Goal: Task Accomplishment & Management: Manage account settings

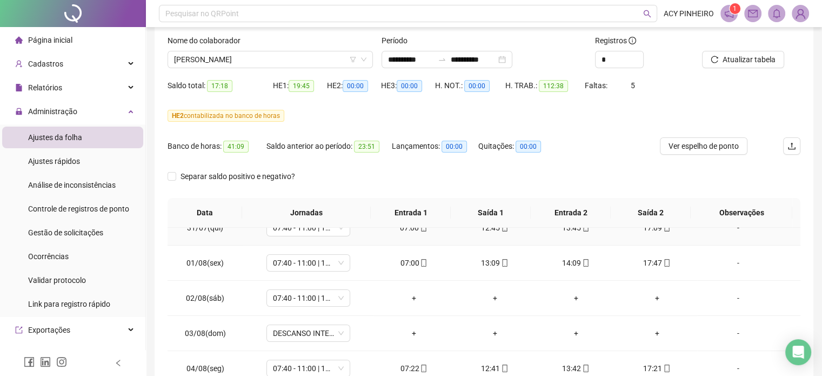
scroll to position [54, 0]
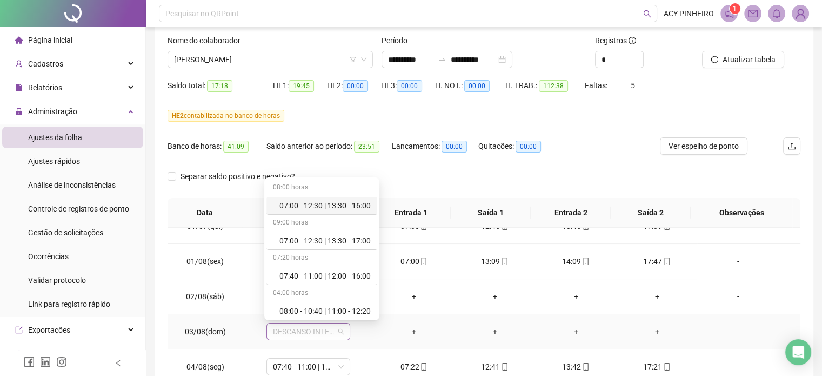
click at [337, 330] on span "DESCANSO INTER-JORNADA" at bounding box center [308, 331] width 71 height 16
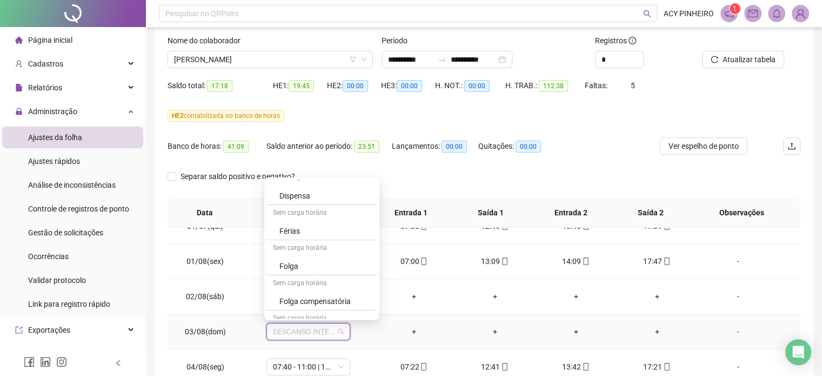
scroll to position [291, 0]
click at [330, 265] on div "Folga" at bounding box center [325, 266] width 91 height 12
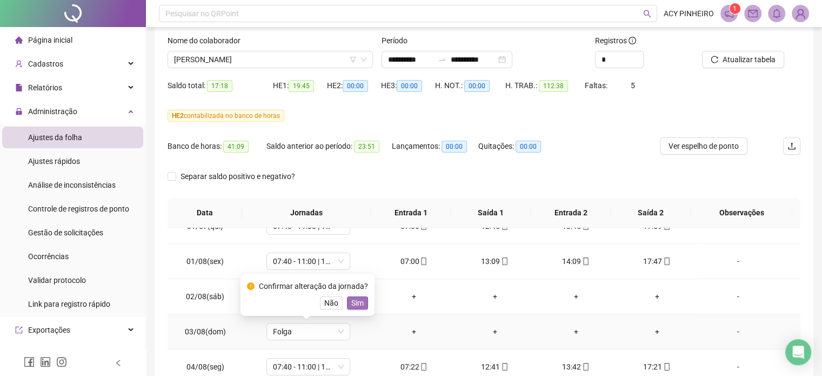
click at [363, 302] on button "Sim" at bounding box center [357, 302] width 21 height 13
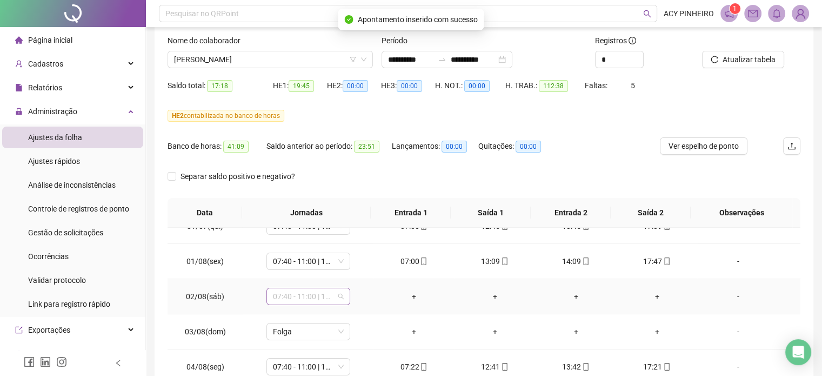
click at [338, 296] on span "07:40 - 11:00 | 12:00 - 16:00" at bounding box center [308, 296] width 71 height 16
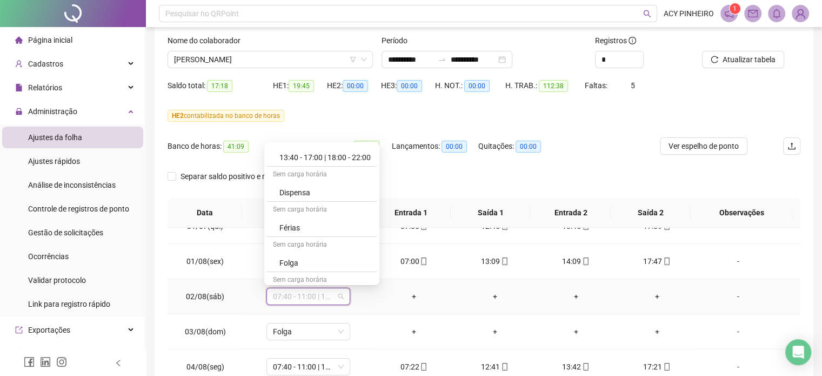
scroll to position [260, 0]
click at [338, 263] on div "Folga" at bounding box center [325, 262] width 91 height 12
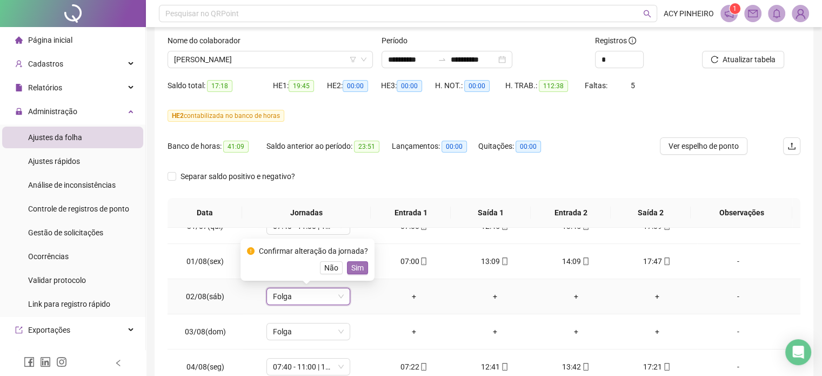
click at [357, 265] on span "Sim" at bounding box center [357, 268] width 12 height 12
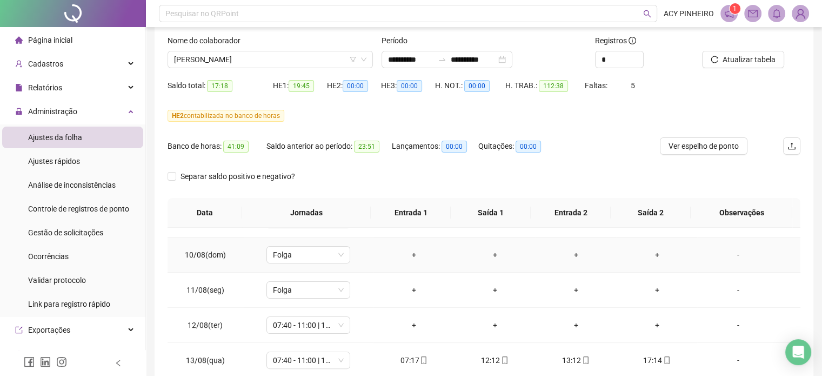
scroll to position [378, 0]
click at [341, 326] on span "07:40 - 11:00 | 12:00 - 16:00" at bounding box center [308, 323] width 71 height 16
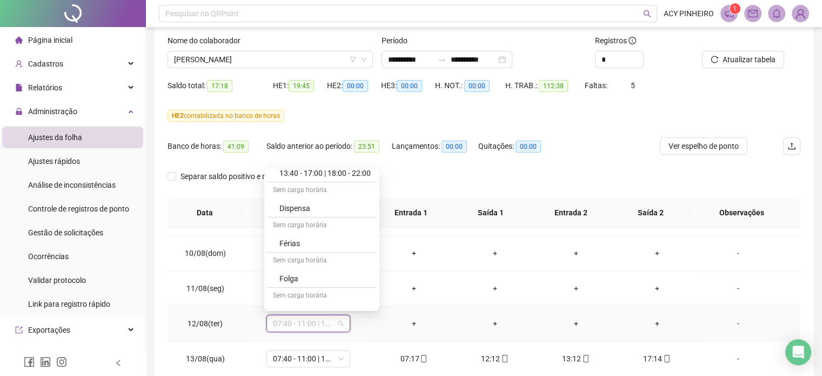
scroll to position [270, 0]
click at [323, 276] on div "Folga" at bounding box center [325, 278] width 91 height 12
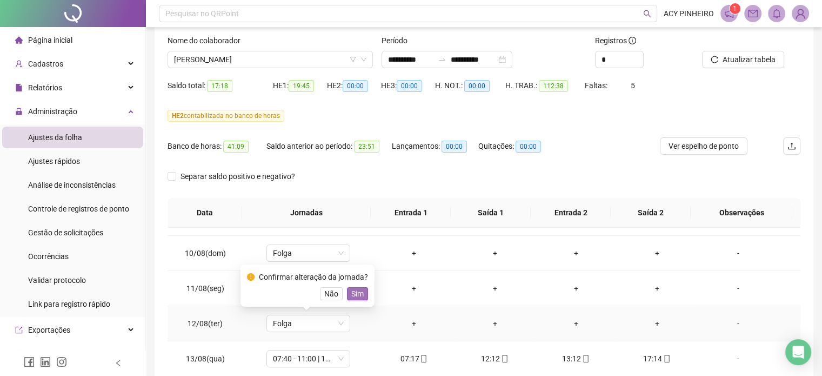
click at [351, 291] on span "Sim" at bounding box center [357, 294] width 12 height 12
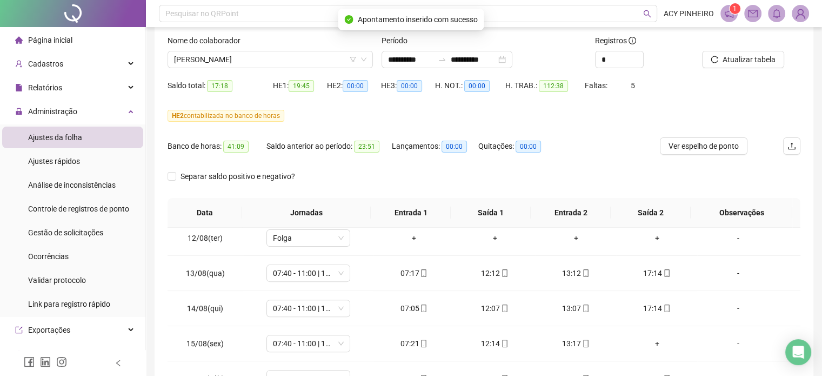
scroll to position [487, 0]
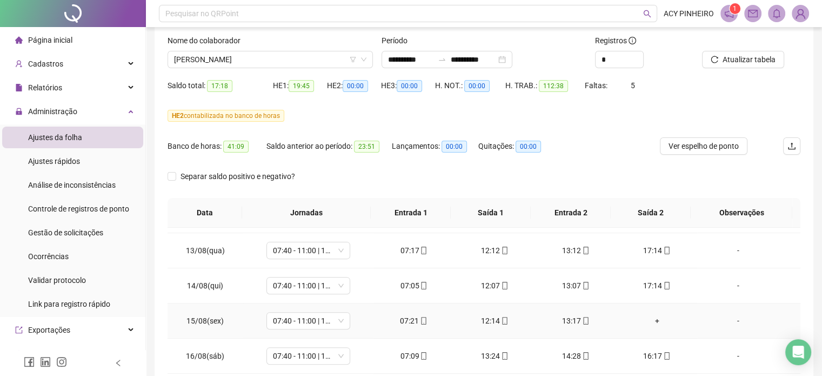
click at [654, 316] on div "+" at bounding box center [658, 321] width 64 height 12
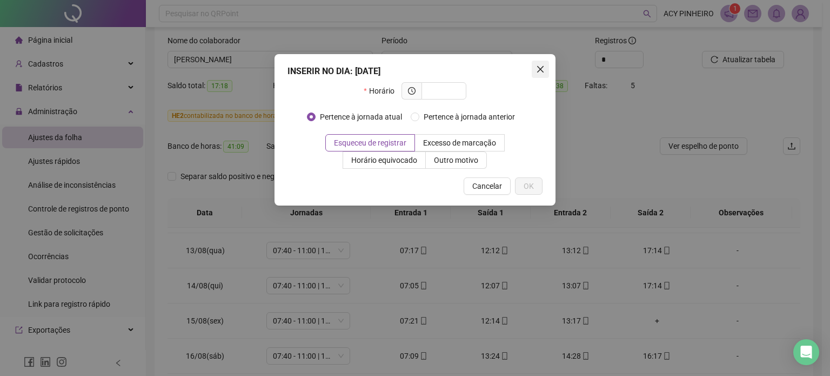
click at [544, 67] on icon "close" at bounding box center [540, 69] width 9 height 9
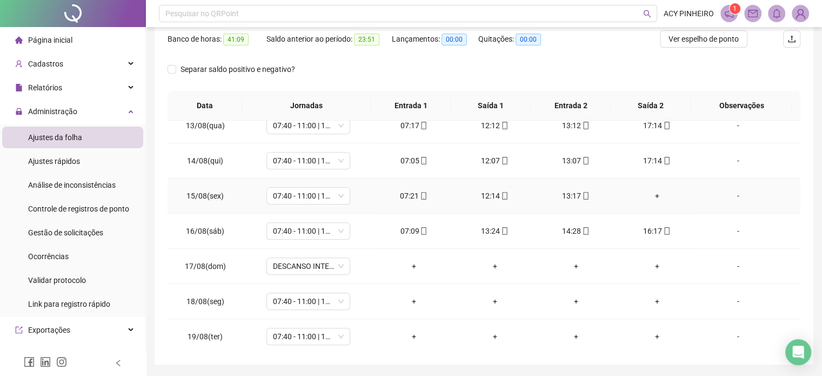
scroll to position [173, 0]
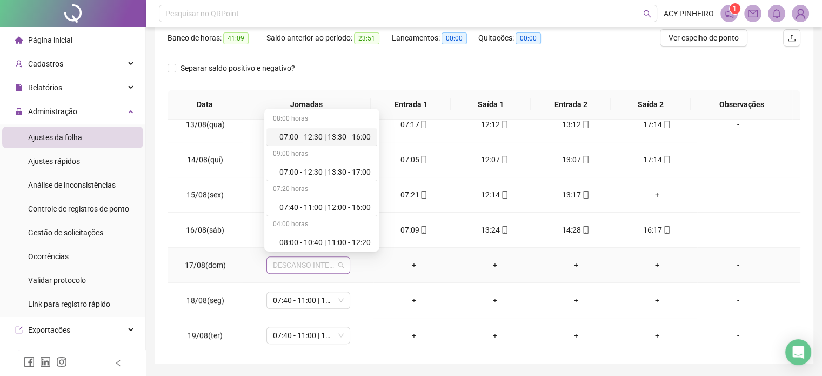
click at [342, 264] on div "DESCANSO INTER-JORNADA" at bounding box center [309, 264] width 84 height 17
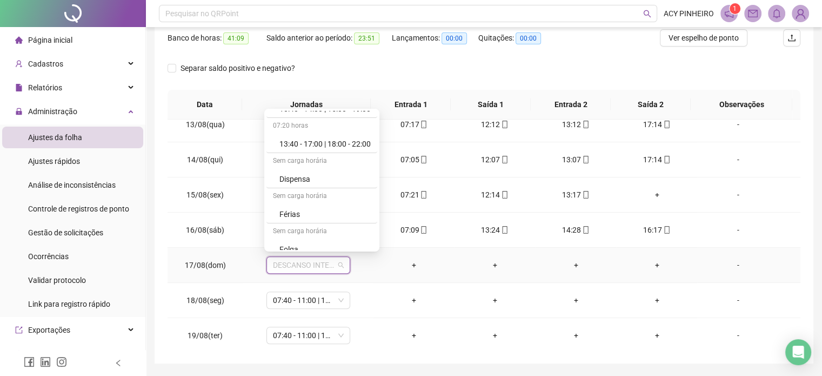
scroll to position [260, 0]
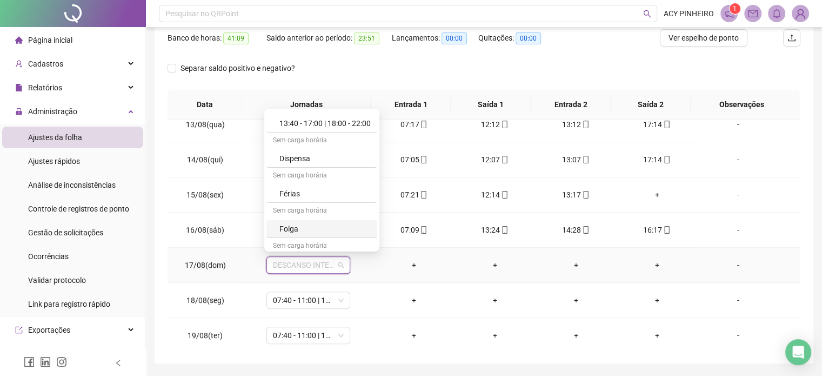
click at [346, 231] on div "Folga" at bounding box center [325, 229] width 91 height 12
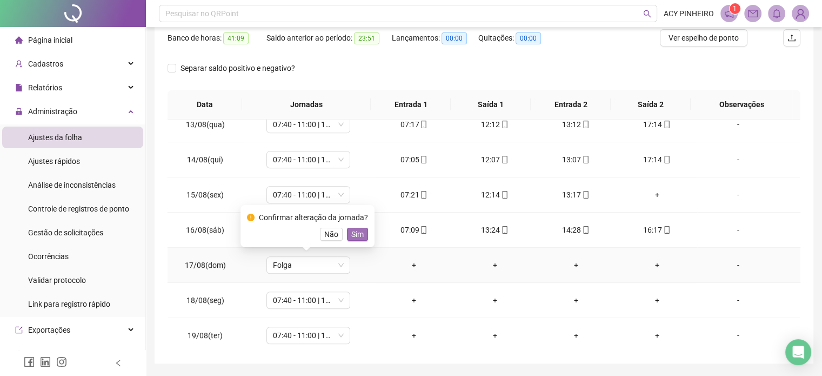
click at [357, 235] on span "Sim" at bounding box center [357, 234] width 12 height 12
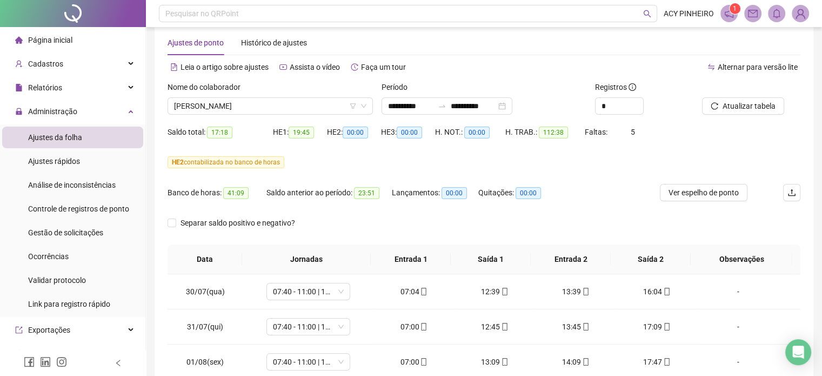
scroll to position [10, 0]
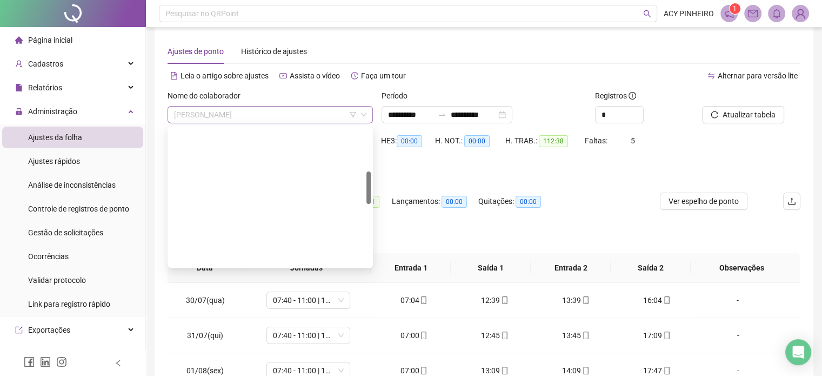
click at [271, 110] on span "[PERSON_NAME]" at bounding box center [270, 115] width 192 height 16
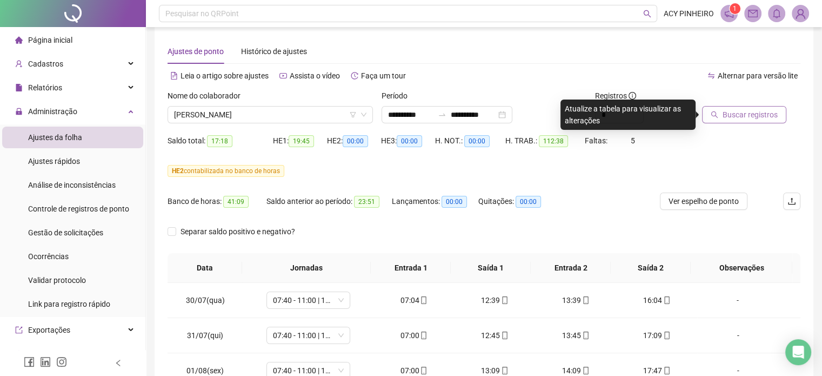
click at [753, 115] on span "Buscar registros" at bounding box center [750, 115] width 55 height 12
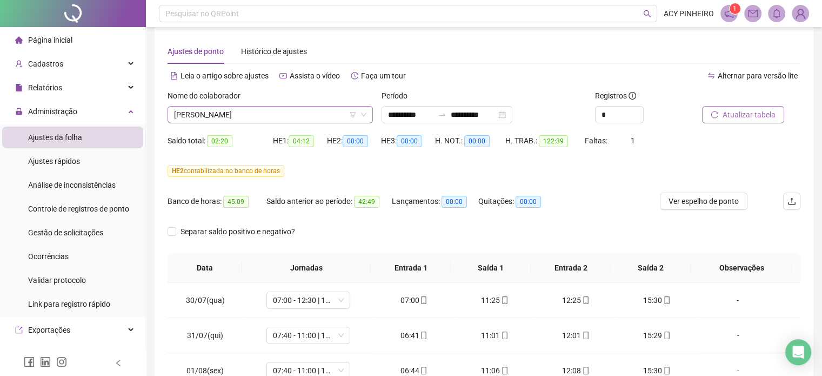
click at [302, 116] on span "[PERSON_NAME]" at bounding box center [270, 115] width 192 height 16
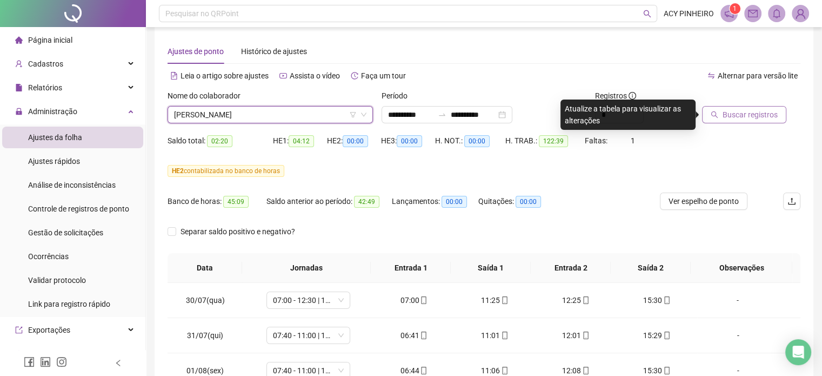
click at [772, 116] on span "Buscar registros" at bounding box center [750, 115] width 55 height 12
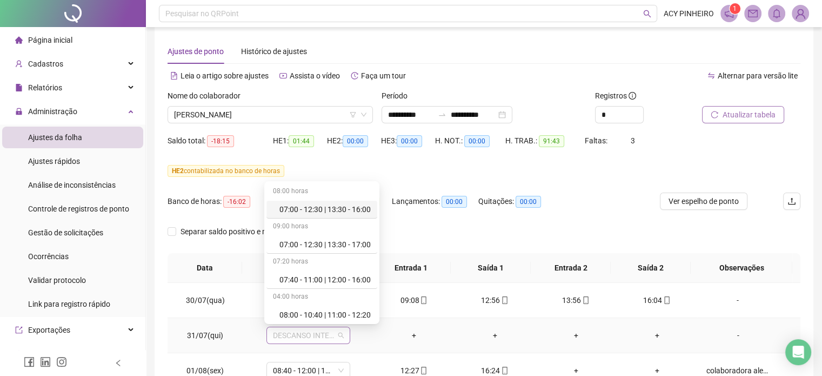
click at [341, 337] on span "DESCANSO INTER-JORNADA" at bounding box center [308, 335] width 71 height 16
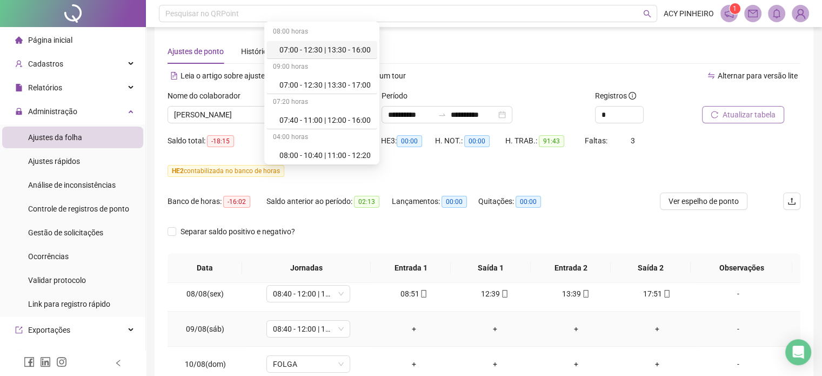
scroll to position [324, 0]
click at [340, 330] on span "08:40 - 12:00 | 13:00 - 17:00" at bounding box center [308, 327] width 71 height 16
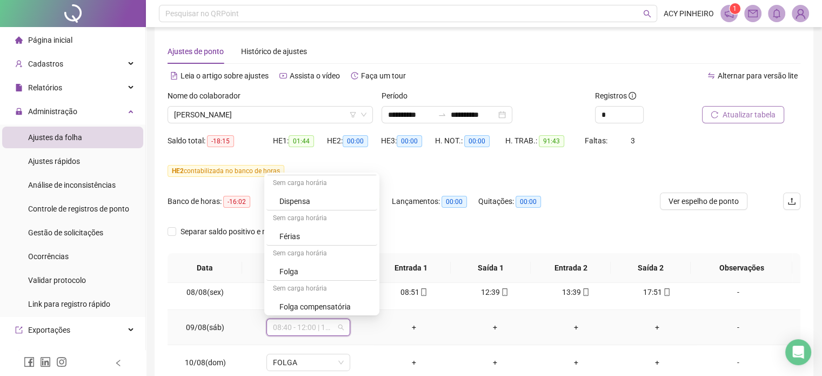
scroll to position [281, 0]
click at [357, 271] on div "Folga" at bounding box center [325, 271] width 91 height 12
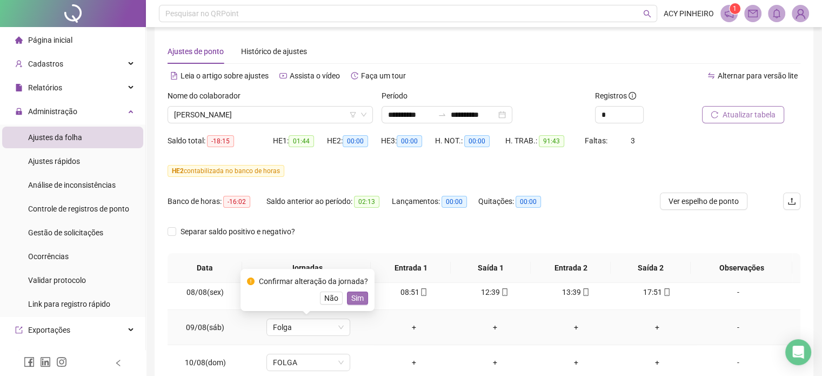
click at [358, 302] on span "Sim" at bounding box center [357, 298] width 12 height 12
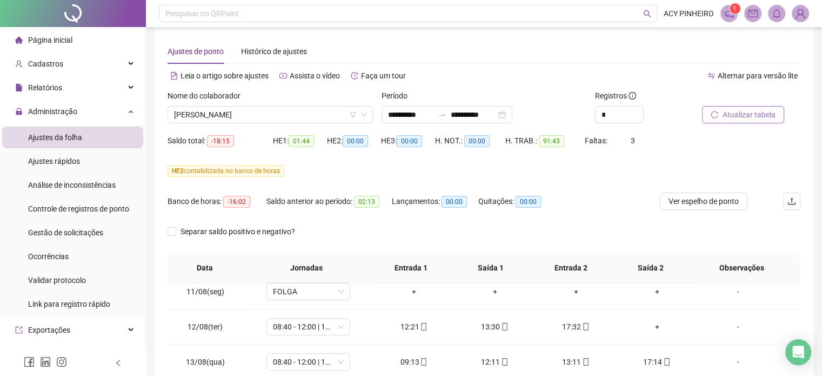
scroll to position [433, 0]
click at [648, 323] on div "+" at bounding box center [658, 324] width 64 height 12
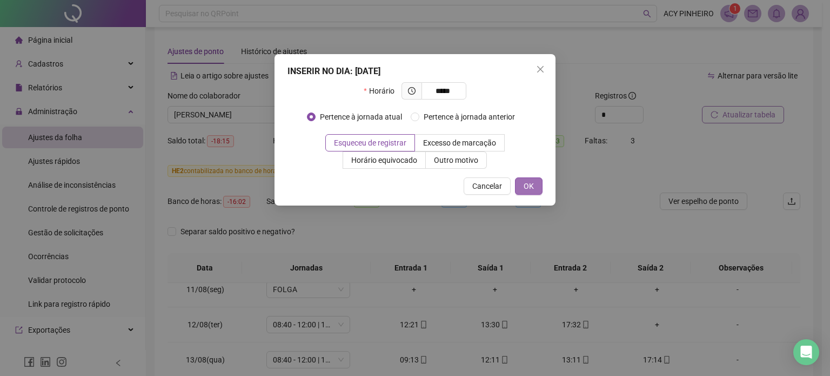
type input "*****"
click at [533, 189] on span "OK" at bounding box center [529, 186] width 10 height 12
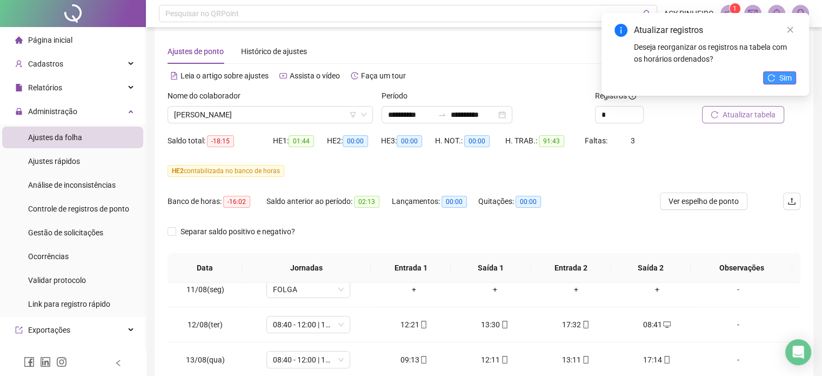
click at [789, 81] on span "Sim" at bounding box center [786, 78] width 12 height 12
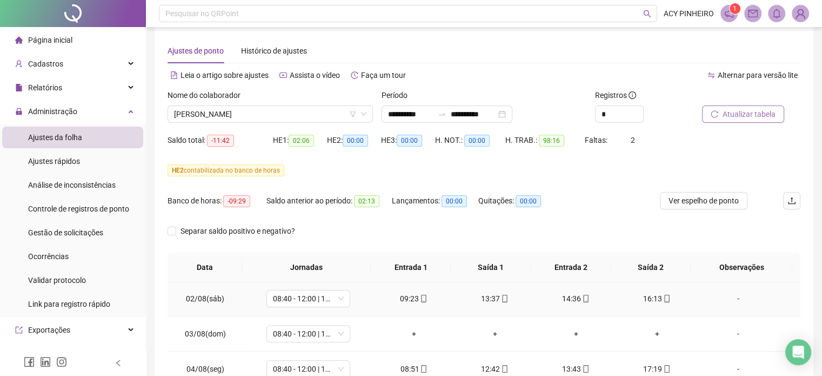
scroll to position [108, 0]
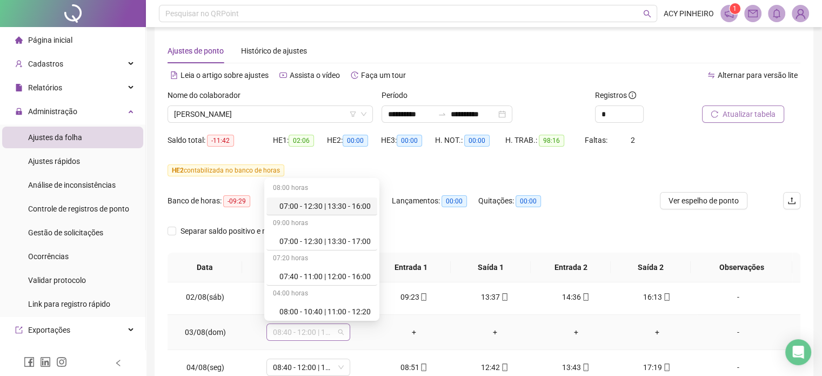
click at [339, 335] on span "08:40 - 12:00 | 13:00 - 17:00" at bounding box center [308, 332] width 71 height 16
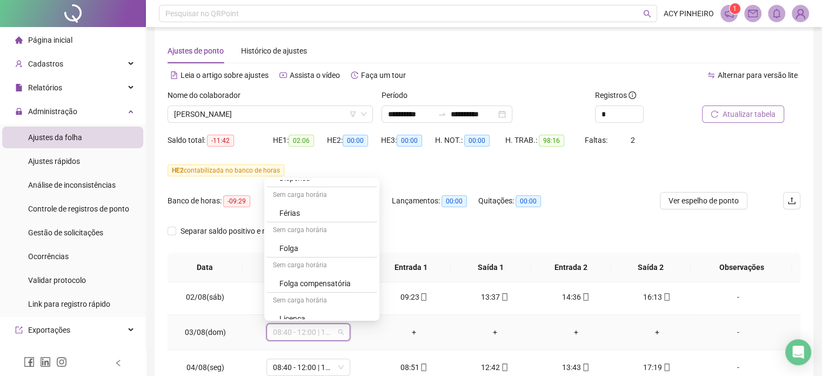
scroll to position [317, 0]
click at [325, 244] on div "Folga" at bounding box center [325, 241] width 91 height 12
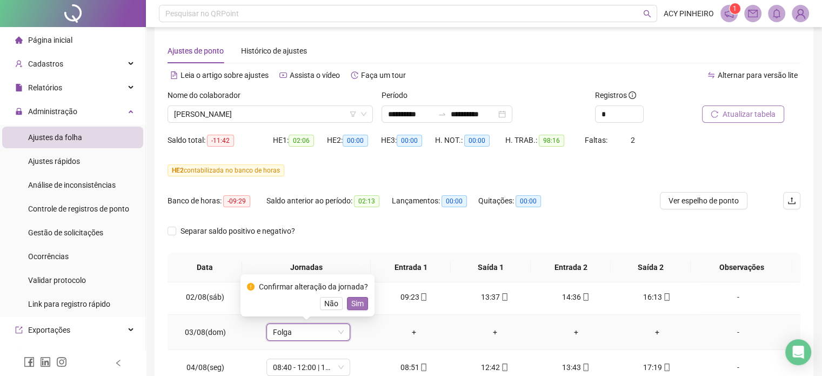
click at [356, 300] on span "Sim" at bounding box center [357, 303] width 12 height 12
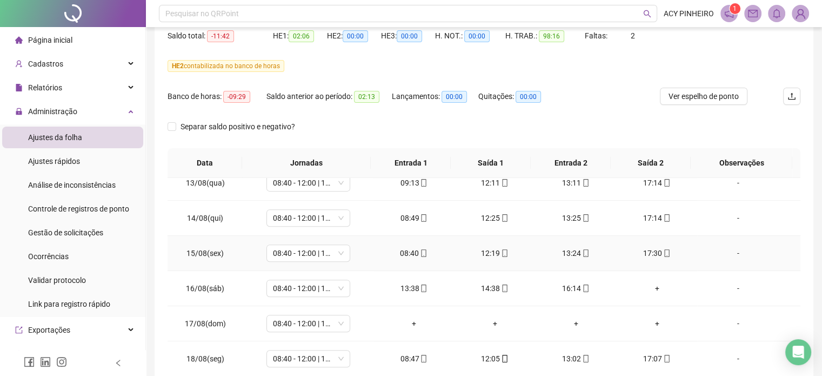
scroll to position [118, 0]
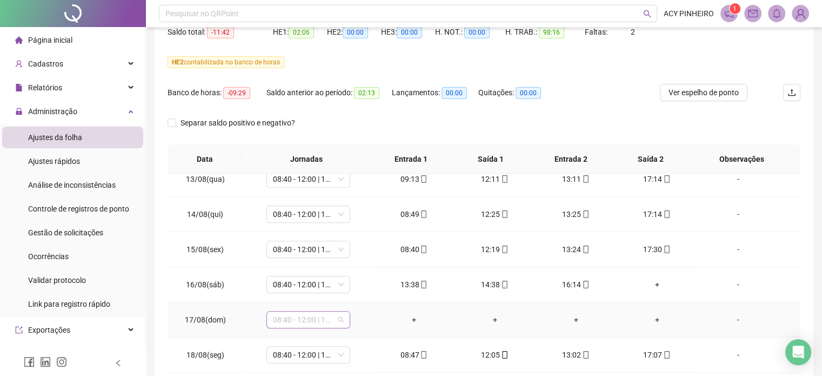
click at [341, 320] on span "08:40 - 12:00 | 13:00 - 17:00" at bounding box center [308, 319] width 71 height 16
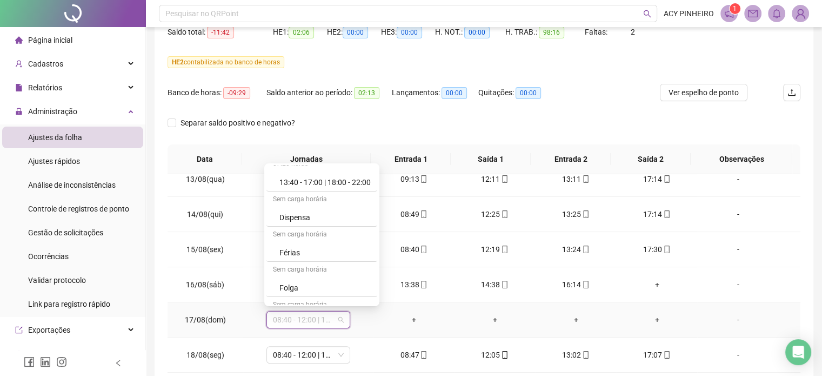
scroll to position [255, 0]
click at [339, 287] on div "Folga" at bounding box center [325, 288] width 91 height 12
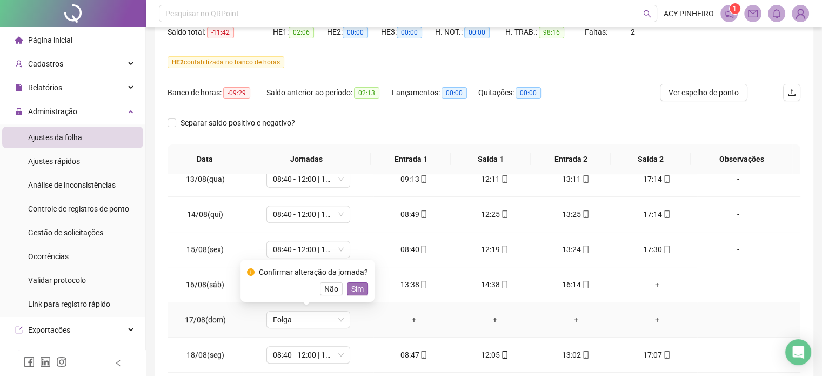
click at [358, 290] on span "Sim" at bounding box center [357, 289] width 12 height 12
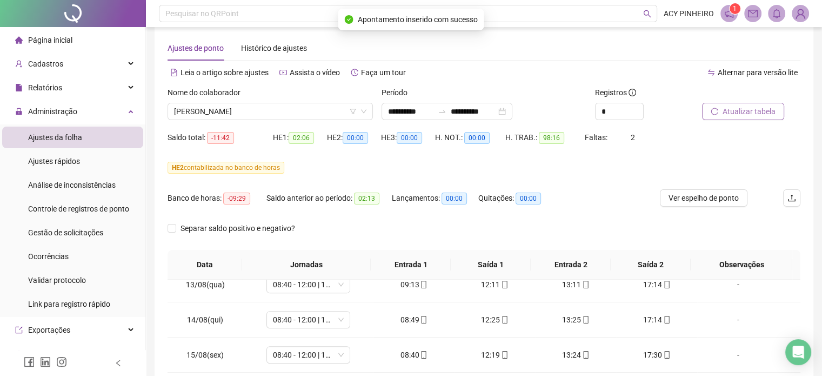
scroll to position [0, 0]
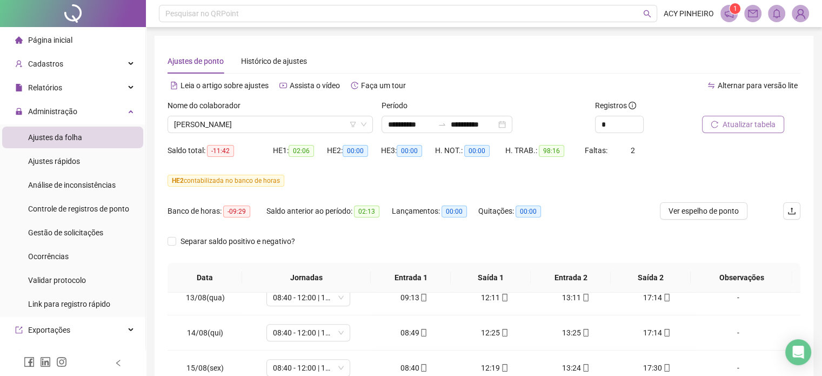
click at [767, 127] on span "Atualizar tabela" at bounding box center [749, 124] width 53 height 12
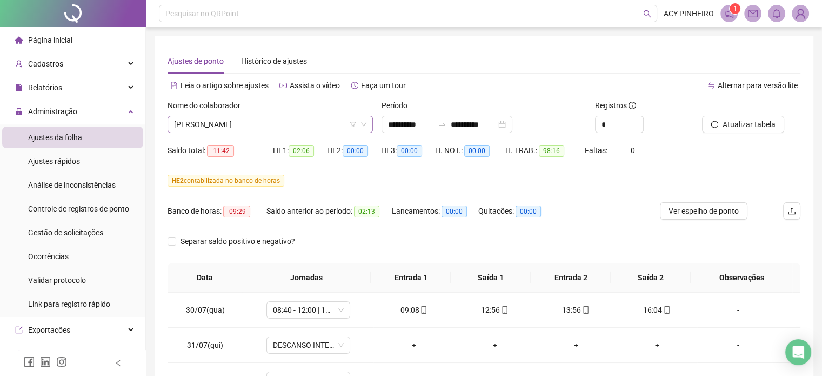
click at [274, 128] on span "[PERSON_NAME]" at bounding box center [270, 124] width 192 height 16
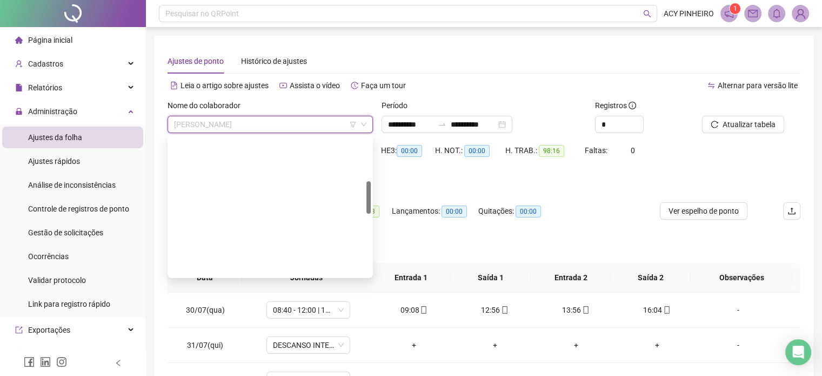
click at [266, 330] on div "[PERSON_NAME]" at bounding box center [270, 336] width 188 height 12
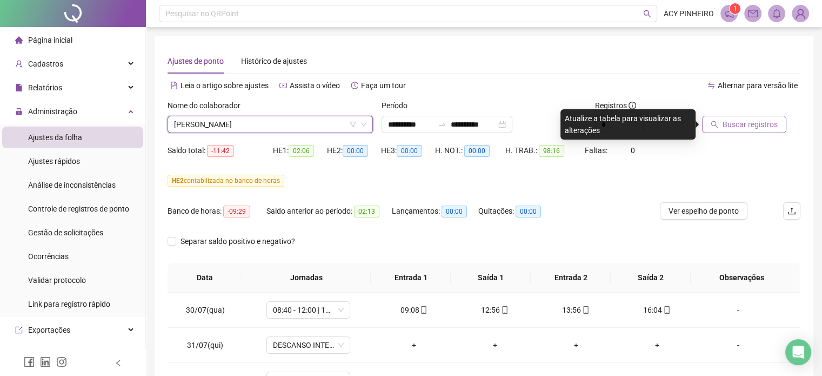
click at [768, 124] on span "Buscar registros" at bounding box center [750, 124] width 55 height 12
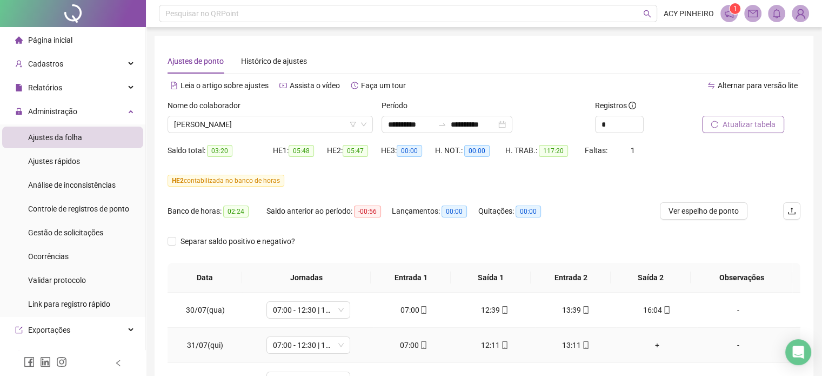
click at [647, 344] on div "+" at bounding box center [658, 345] width 64 height 12
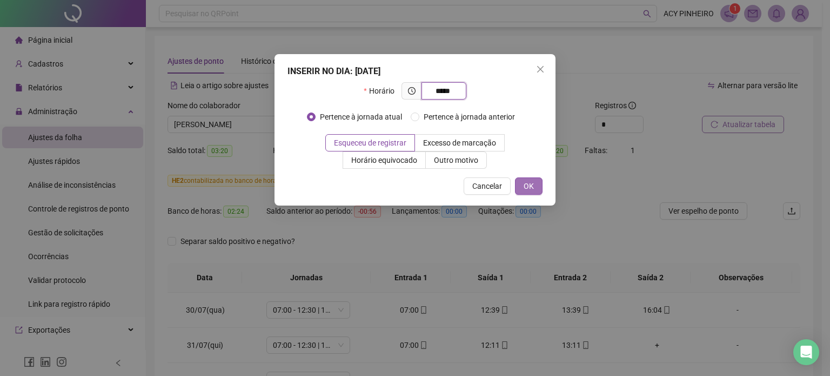
type input "*****"
click at [524, 189] on span "OK" at bounding box center [529, 186] width 10 height 12
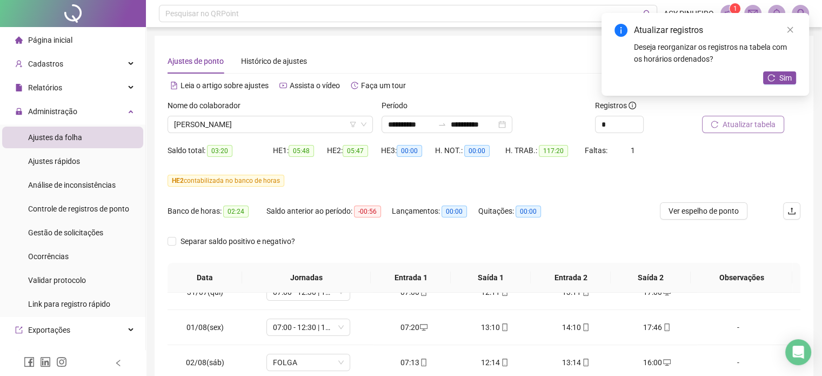
scroll to position [54, 0]
click at [786, 77] on span "Sim" at bounding box center [786, 78] width 12 height 12
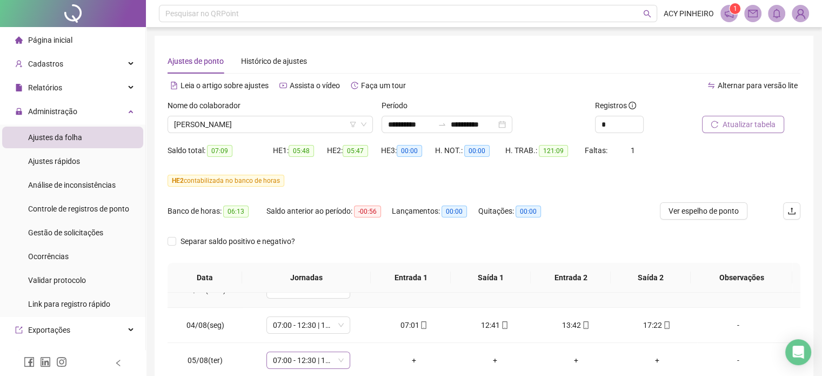
scroll to position [162, 0]
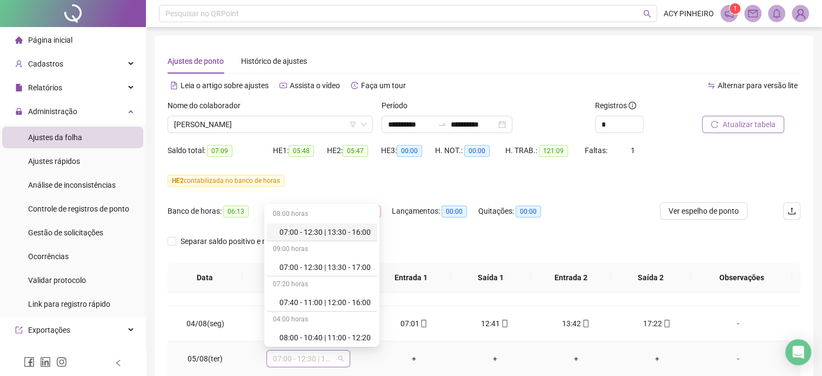
click at [341, 360] on span "07:00 - 12:30 | 13:30 - 17:00" at bounding box center [308, 358] width 71 height 16
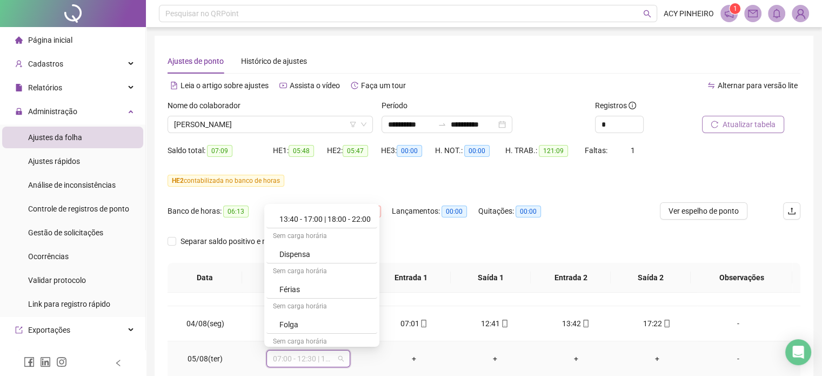
scroll to position [260, 0]
click at [351, 327] on div "Folga" at bounding box center [325, 324] width 91 height 12
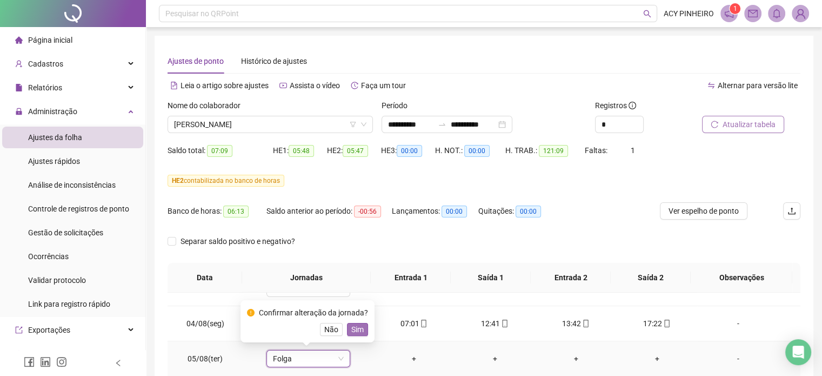
click at [358, 330] on span "Sim" at bounding box center [357, 329] width 12 height 12
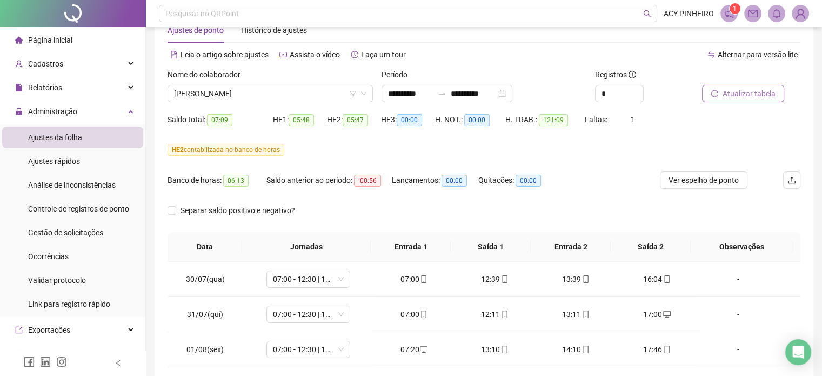
scroll to position [22, 0]
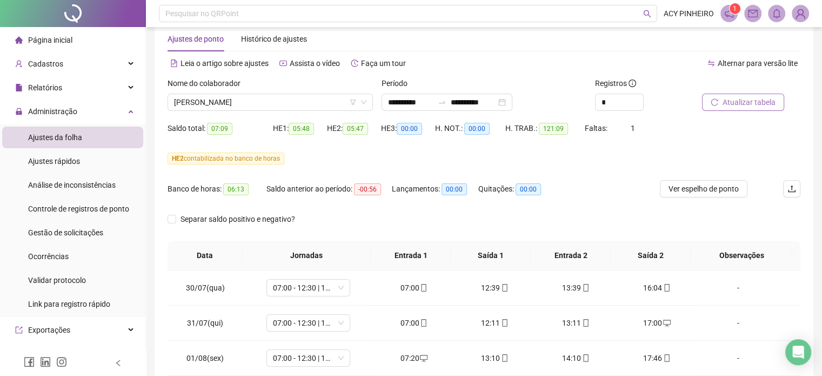
click at [748, 102] on span "Atualizar tabela" at bounding box center [749, 102] width 53 height 12
click at [688, 189] on span "Ver espelho de ponto" at bounding box center [704, 189] width 70 height 12
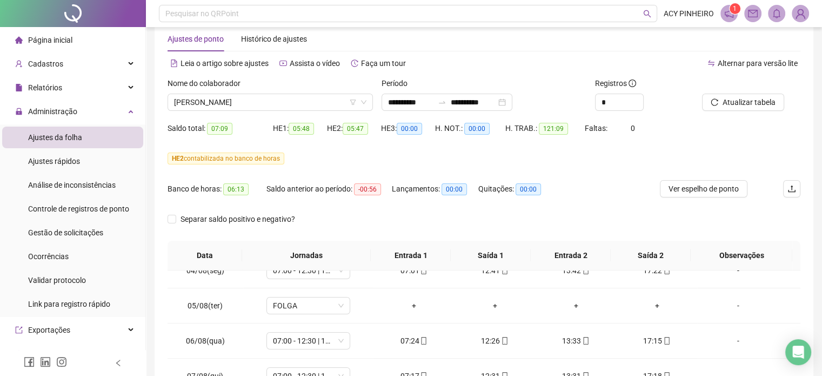
scroll to position [216, 0]
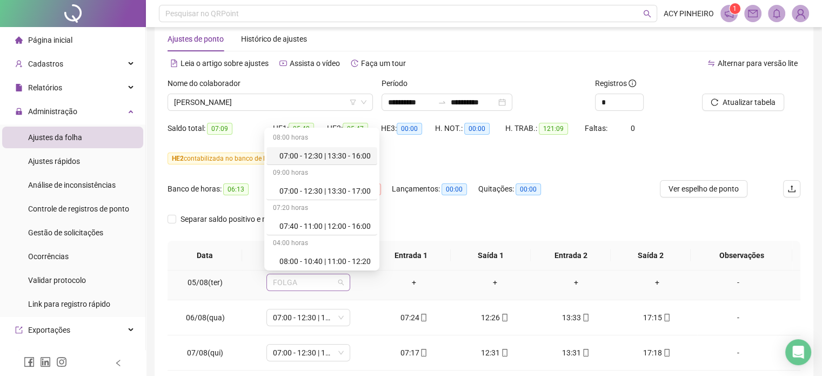
click at [304, 281] on span "FOLGA" at bounding box center [308, 282] width 71 height 16
click at [324, 160] on div "07:00 - 12:30 | 13:30 - 16:00" at bounding box center [325, 156] width 91 height 12
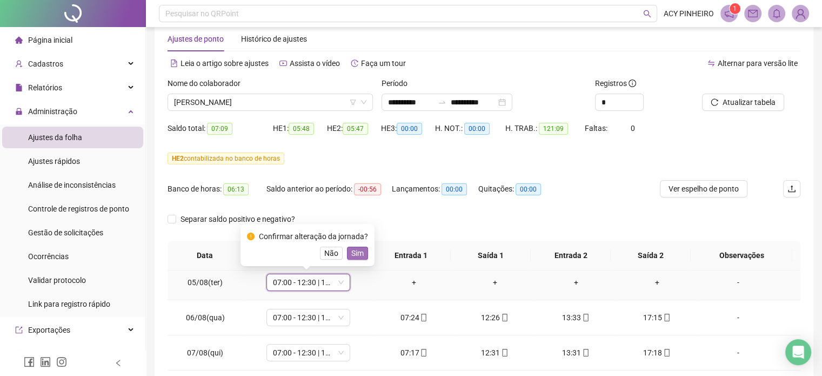
click at [356, 255] on span "Sim" at bounding box center [357, 253] width 12 height 12
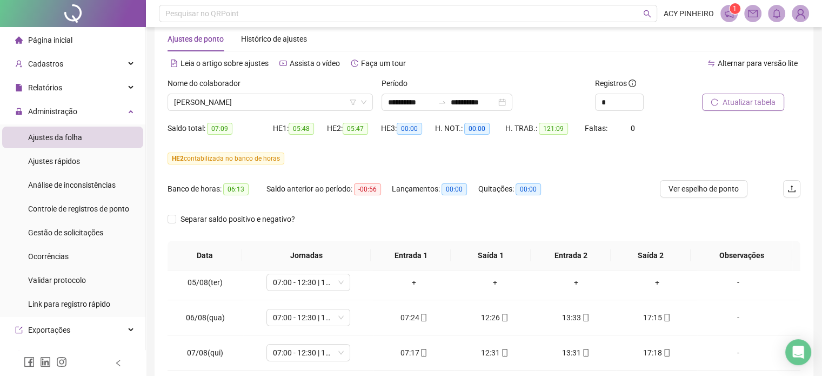
click at [735, 99] on span "Atualizar tabela" at bounding box center [749, 102] width 53 height 12
click at [290, 103] on span "[PERSON_NAME]" at bounding box center [270, 102] width 192 height 16
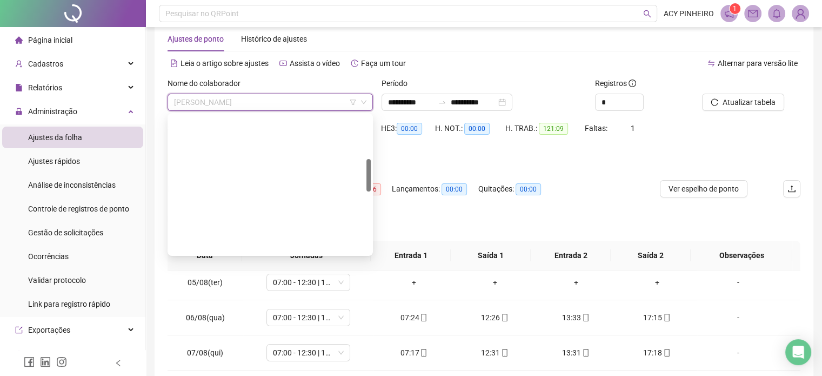
click at [238, 375] on div "[PERSON_NAME]" at bounding box center [270, 383] width 188 height 12
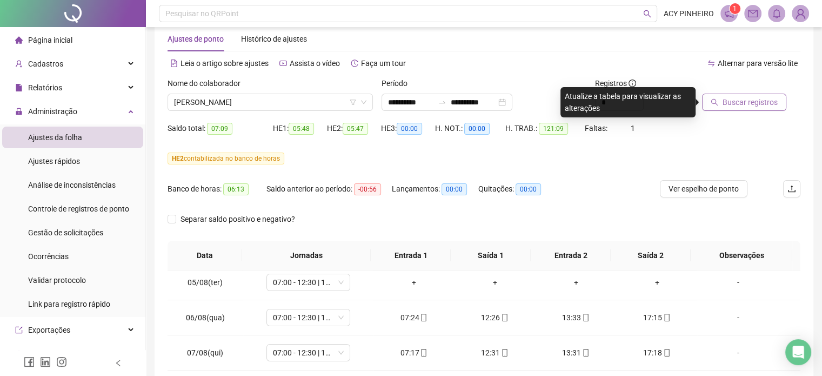
click at [748, 109] on button "Buscar registros" at bounding box center [744, 102] width 84 height 17
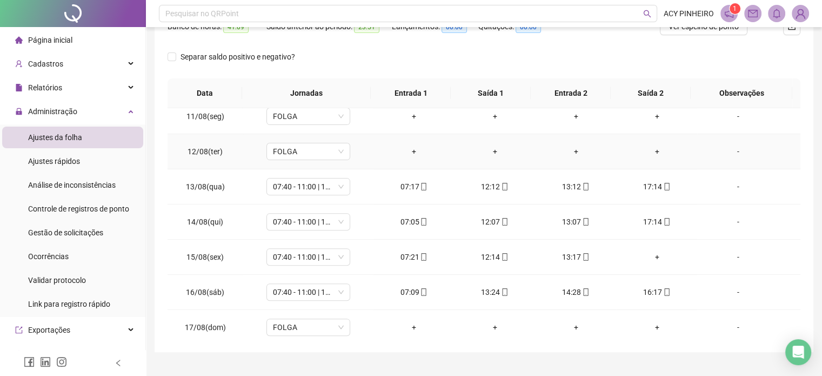
scroll to position [433, 0]
click at [648, 252] on div "+" at bounding box center [658, 255] width 64 height 12
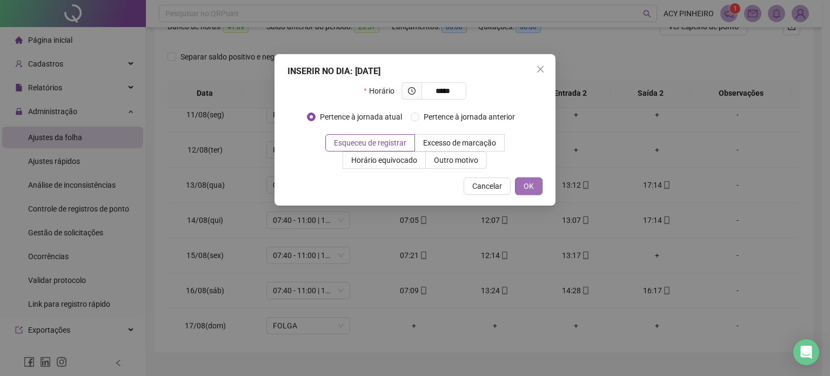
type input "*****"
click at [534, 183] on span "OK" at bounding box center [529, 186] width 10 height 12
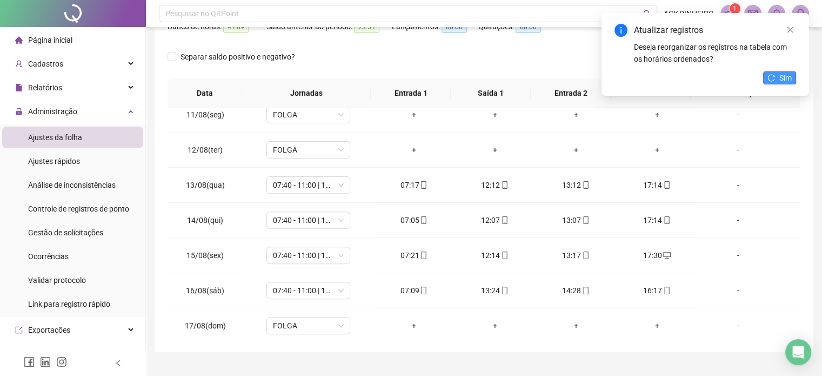
click at [781, 77] on span "Sim" at bounding box center [786, 78] width 12 height 12
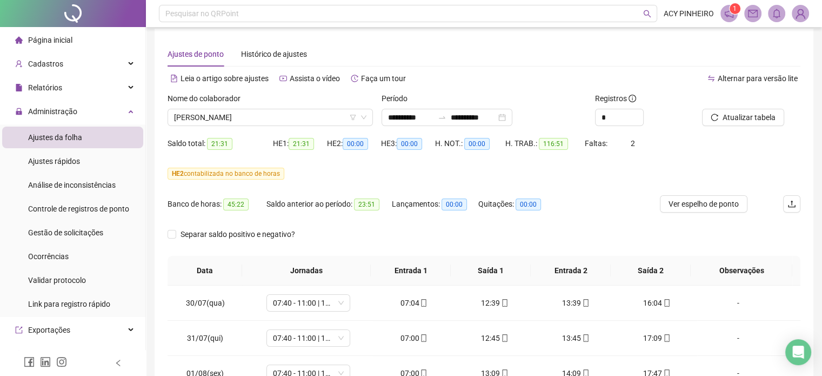
scroll to position [0, 0]
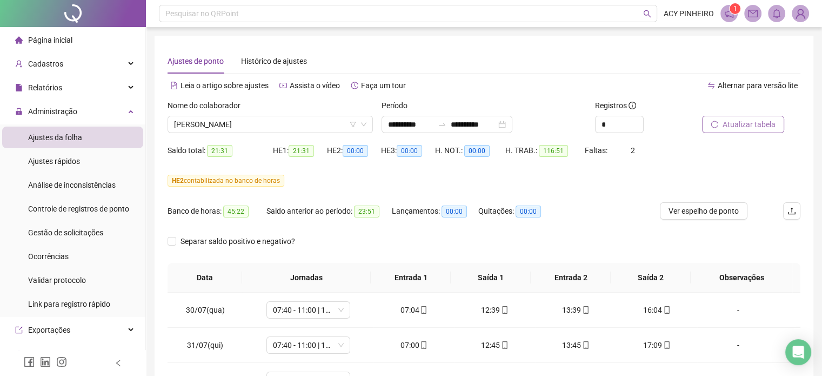
click at [748, 129] on span "Atualizar tabela" at bounding box center [749, 124] width 53 height 12
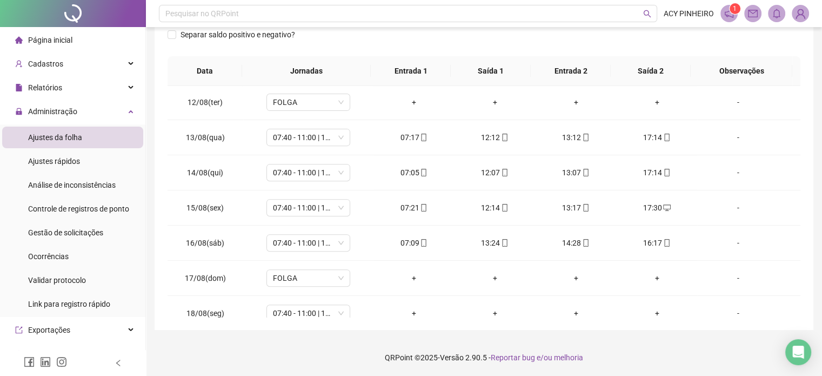
scroll to position [504, 0]
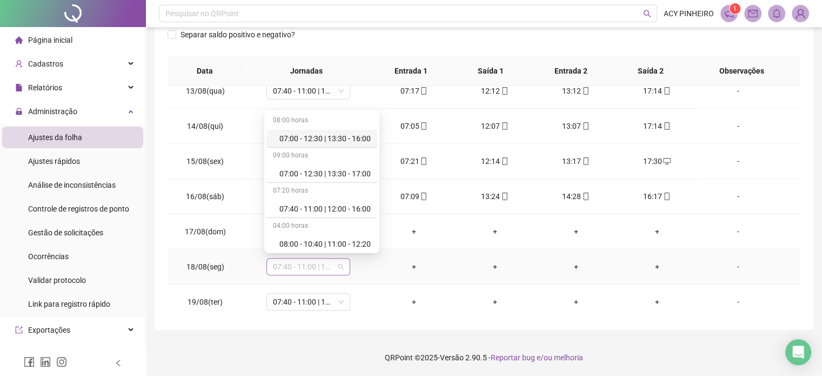
click at [338, 263] on span "07:40 - 11:00 | 12:00 - 16:00" at bounding box center [308, 266] width 71 height 16
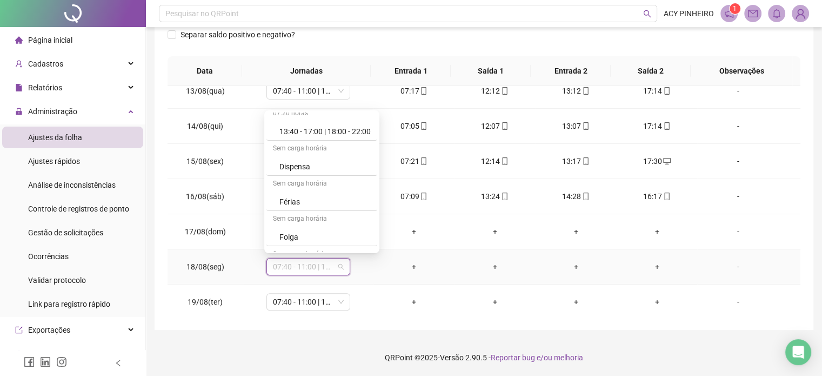
scroll to position [255, 0]
click at [356, 238] on div "Folga" at bounding box center [325, 235] width 91 height 12
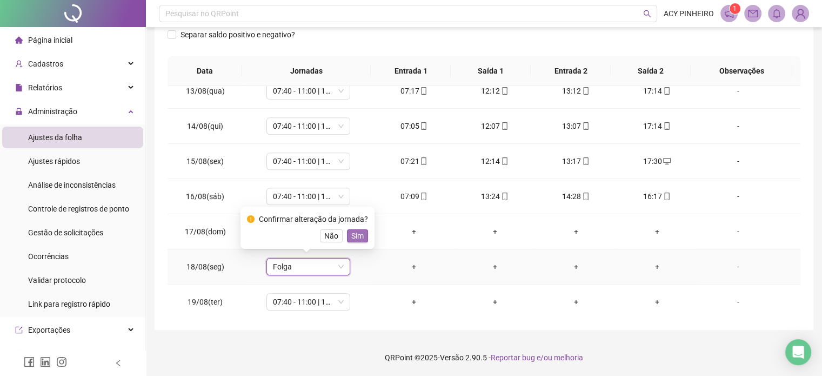
click at [361, 237] on span "Sim" at bounding box center [357, 236] width 12 height 12
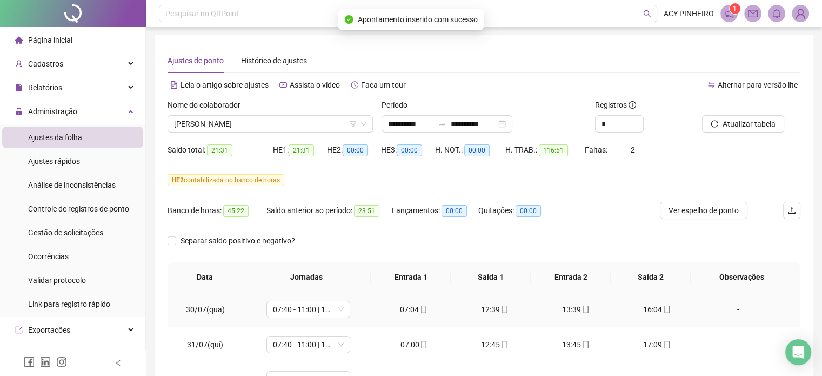
scroll to position [0, 0]
click at [750, 127] on span "Atualizar tabela" at bounding box center [749, 124] width 53 height 12
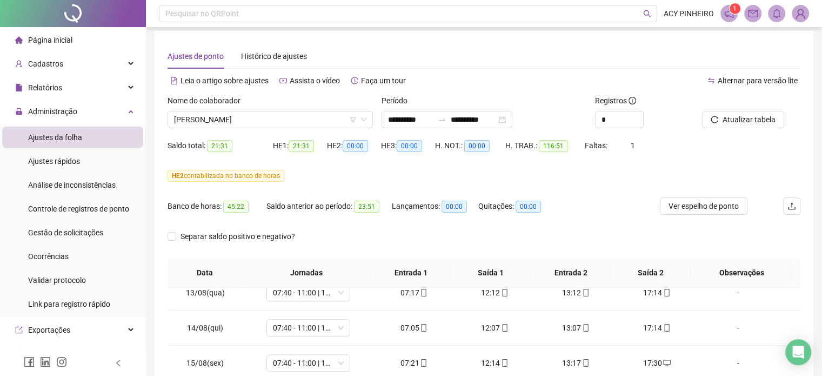
scroll to position [3, 0]
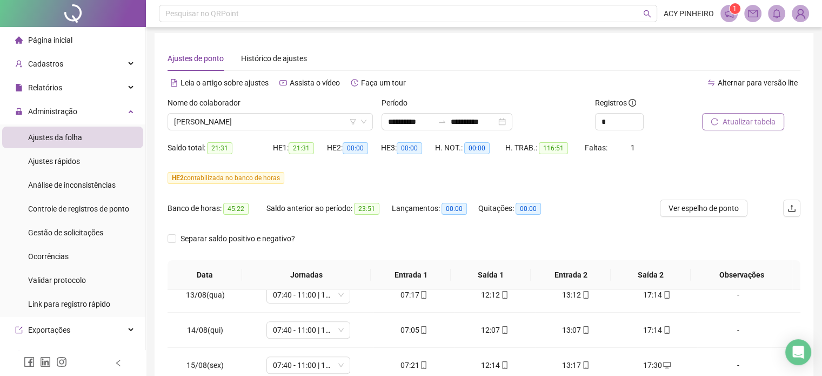
click at [750, 121] on span "Atualizar tabela" at bounding box center [749, 122] width 53 height 12
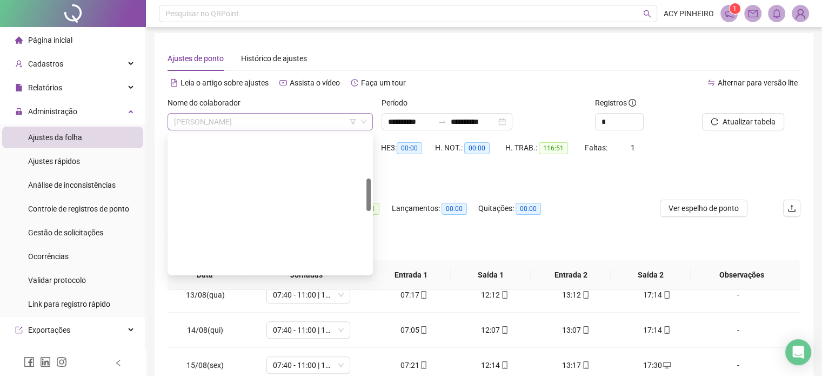
click at [285, 118] on span "[PERSON_NAME]" at bounding box center [270, 122] width 192 height 16
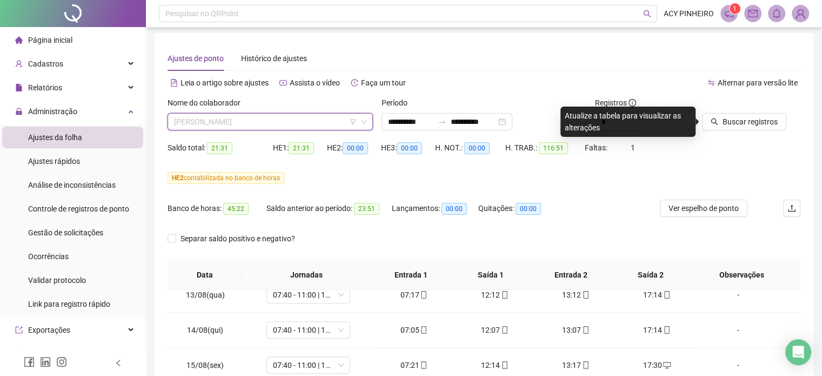
click at [298, 125] on span "[PERSON_NAME]" at bounding box center [270, 122] width 192 height 16
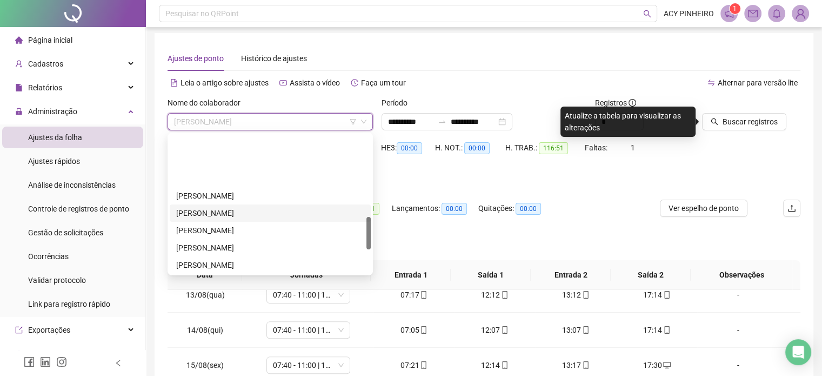
scroll to position [348, 0]
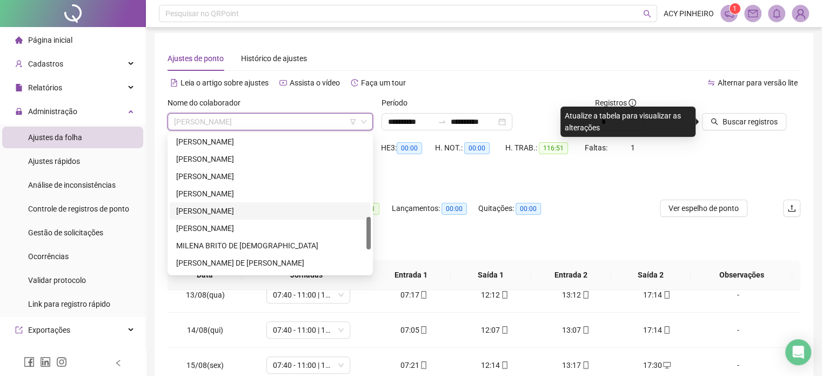
click at [287, 212] on div "[PERSON_NAME]" at bounding box center [270, 211] width 188 height 12
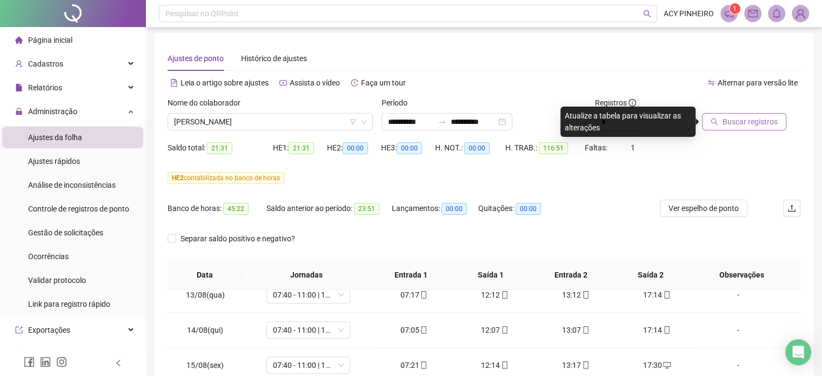
click at [733, 123] on span "Buscar registros" at bounding box center [750, 122] width 55 height 12
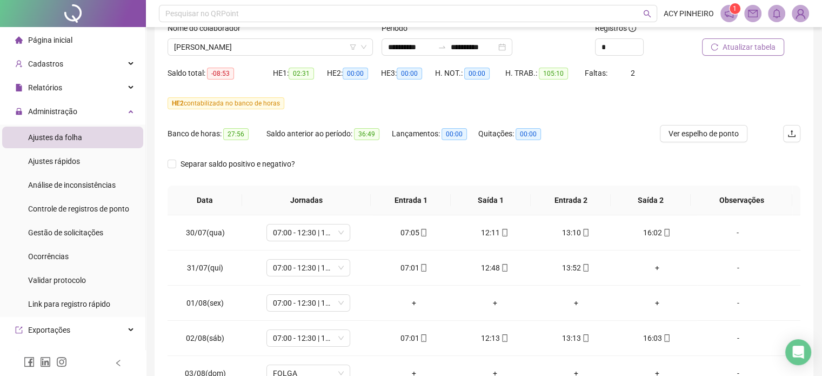
scroll to position [79, 0]
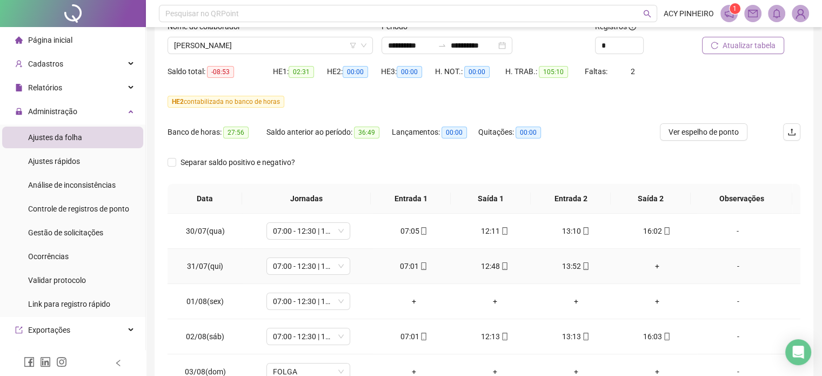
click at [654, 264] on div "+" at bounding box center [658, 266] width 64 height 12
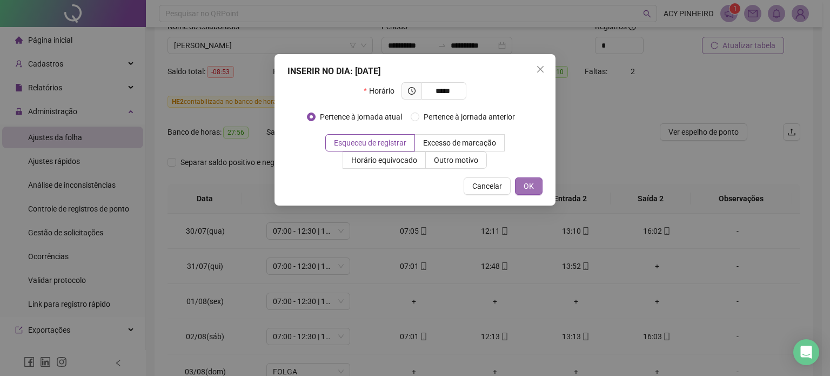
type input "*****"
click at [532, 184] on span "OK" at bounding box center [529, 186] width 10 height 12
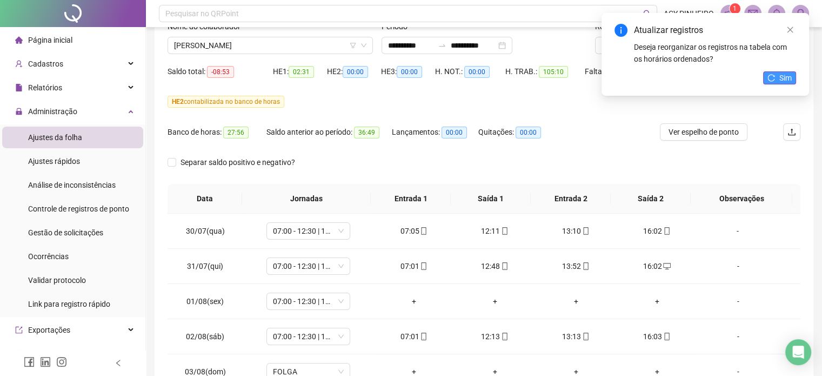
click at [787, 77] on span "Sim" at bounding box center [786, 78] width 12 height 12
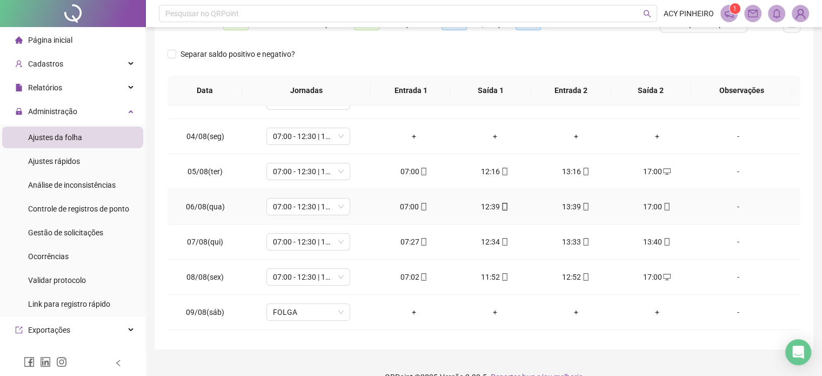
scroll to position [0, 0]
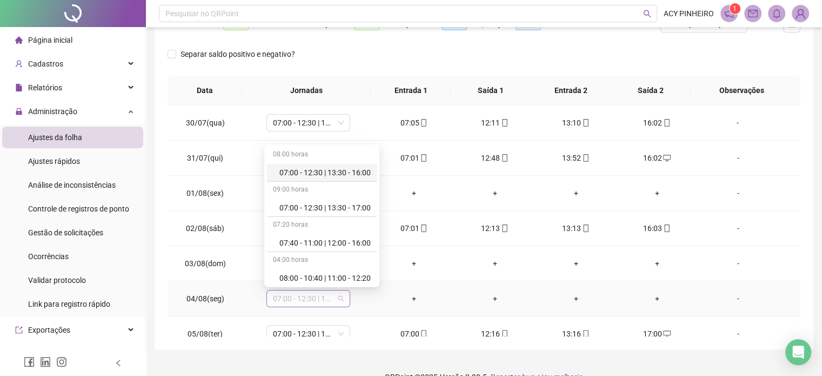
click at [343, 298] on div "07:00 - 12:30 | 13:30 - 17:00" at bounding box center [309, 298] width 84 height 17
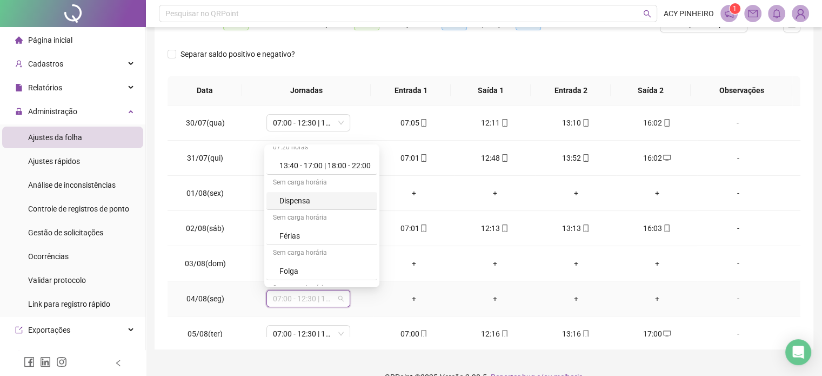
scroll to position [258, 0]
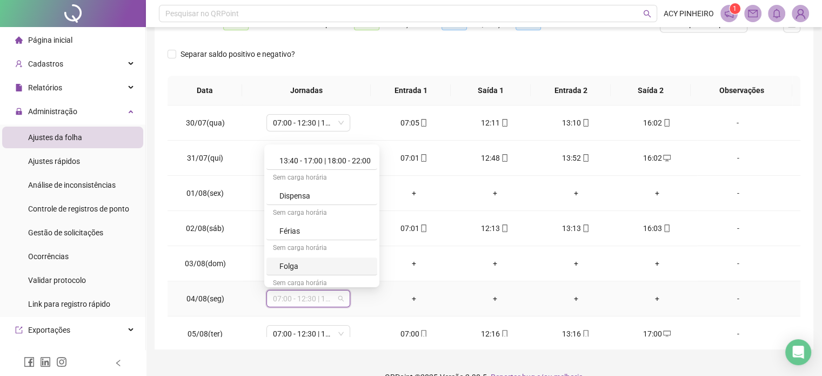
click at [349, 269] on div "Folga" at bounding box center [325, 266] width 91 height 12
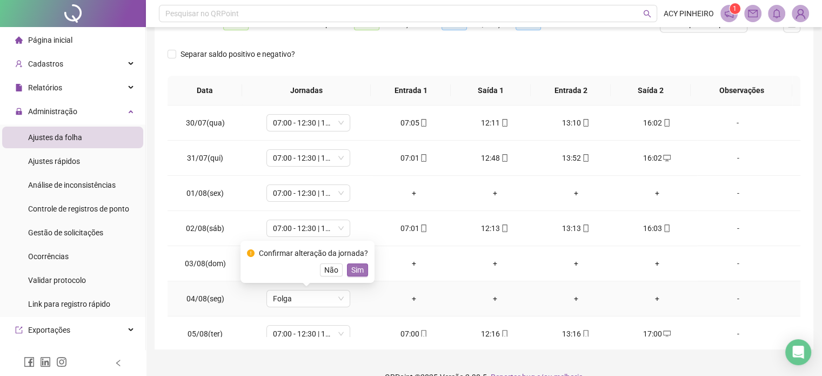
click at [353, 271] on span "Sim" at bounding box center [357, 270] width 12 height 12
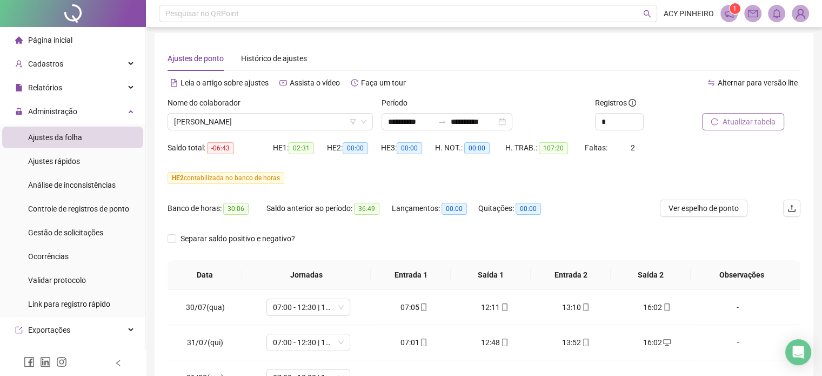
scroll to position [2, 0]
click at [752, 122] on span "Atualizar tabela" at bounding box center [749, 122] width 53 height 12
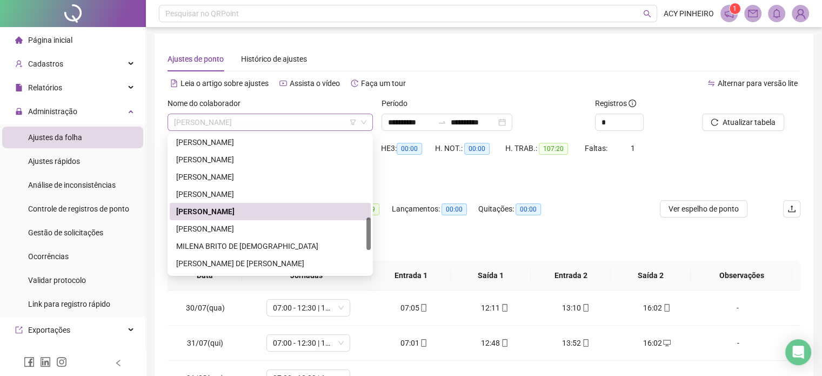
click at [307, 125] on span "[PERSON_NAME]" at bounding box center [270, 122] width 192 height 16
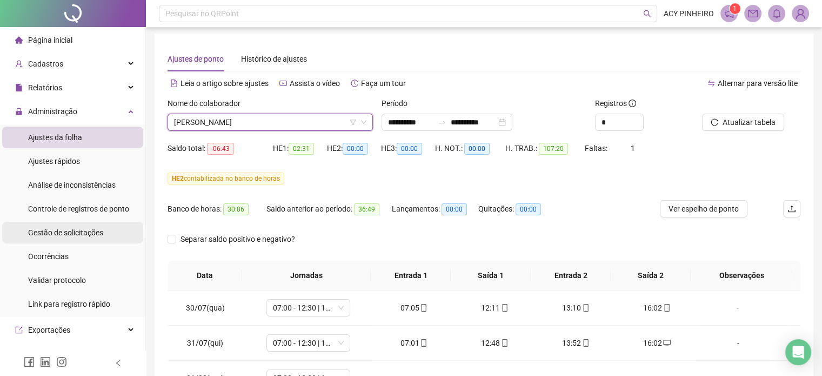
click at [87, 236] on span "Gestão de solicitações" at bounding box center [65, 232] width 75 height 9
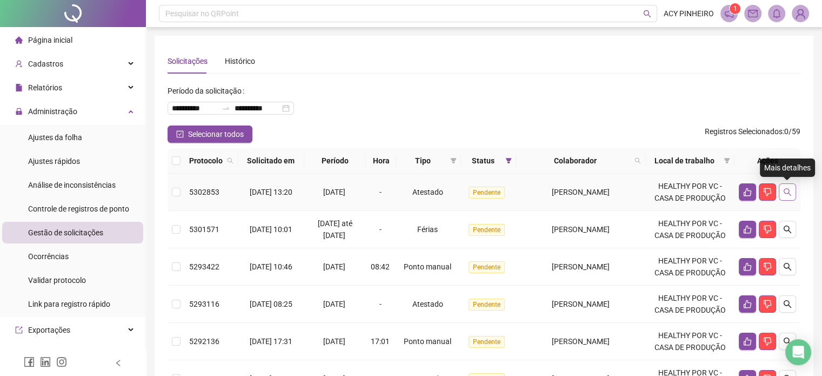
click at [789, 192] on icon "search" at bounding box center [787, 192] width 9 height 9
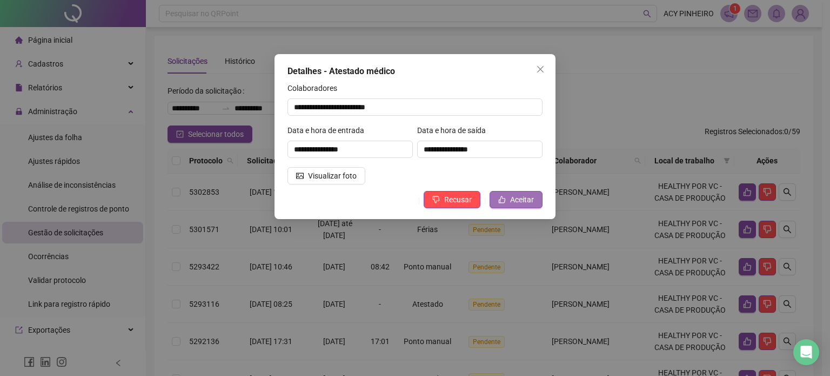
click at [536, 201] on button "Aceitar" at bounding box center [516, 199] width 53 height 17
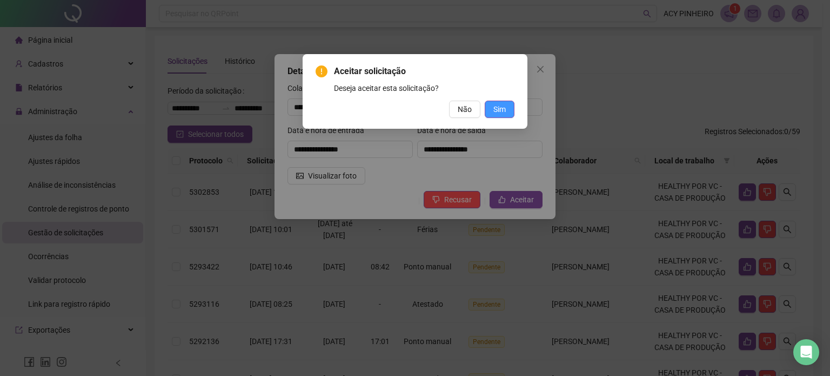
click at [494, 107] on span "Sim" at bounding box center [500, 109] width 12 height 12
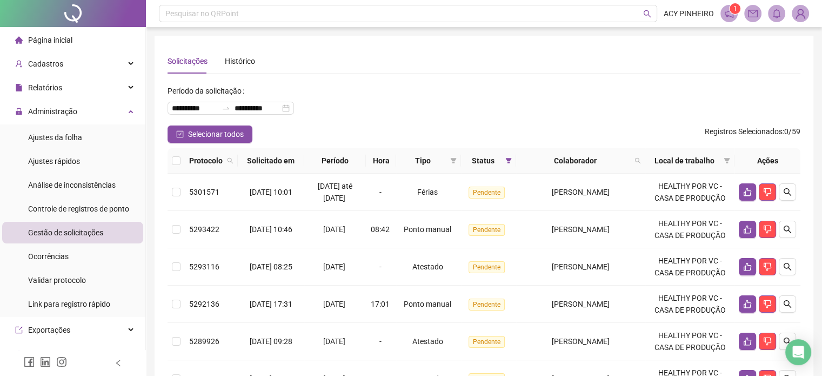
click at [507, 87] on div "**********" at bounding box center [484, 103] width 633 height 43
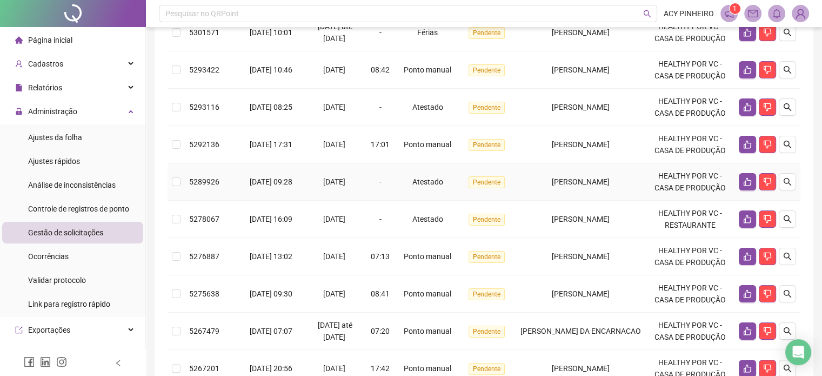
scroll to position [162, 0]
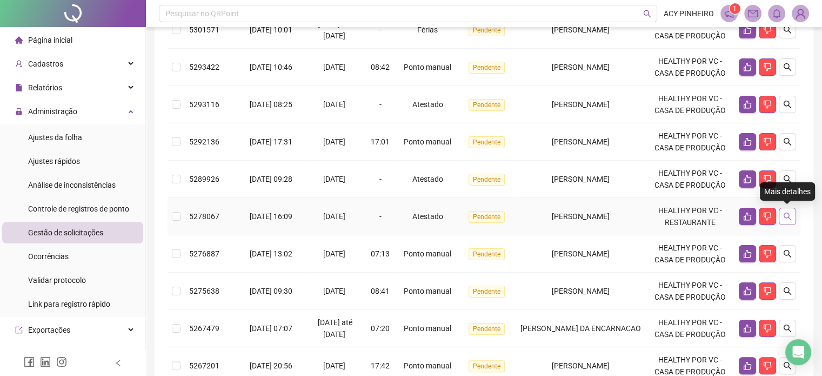
click at [785, 212] on icon "search" at bounding box center [788, 216] width 8 height 8
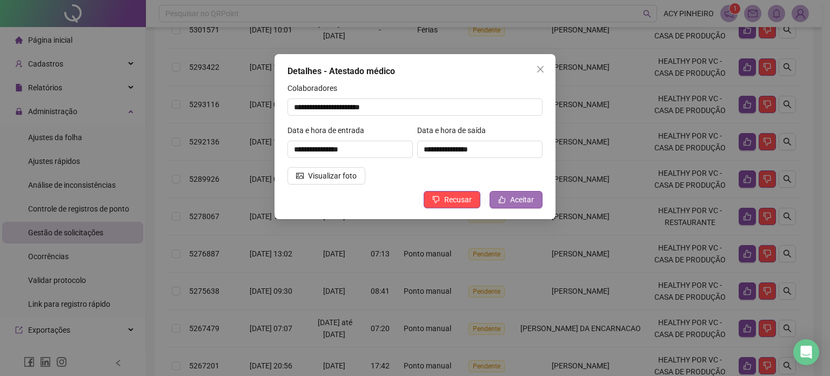
click at [526, 202] on span "Aceitar" at bounding box center [522, 200] width 24 height 12
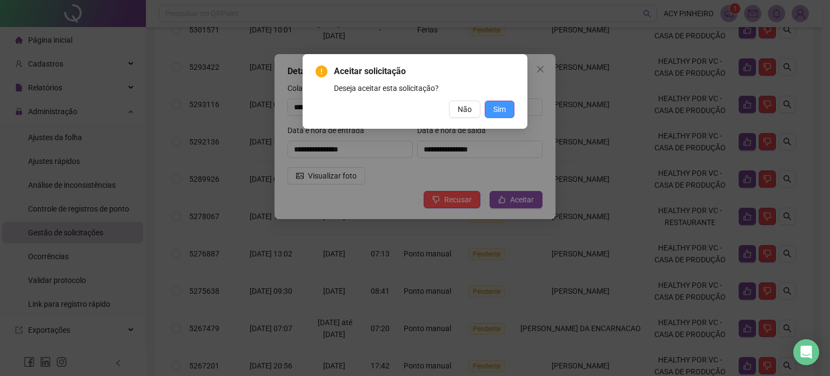
click at [497, 105] on span "Sim" at bounding box center [500, 109] width 12 height 12
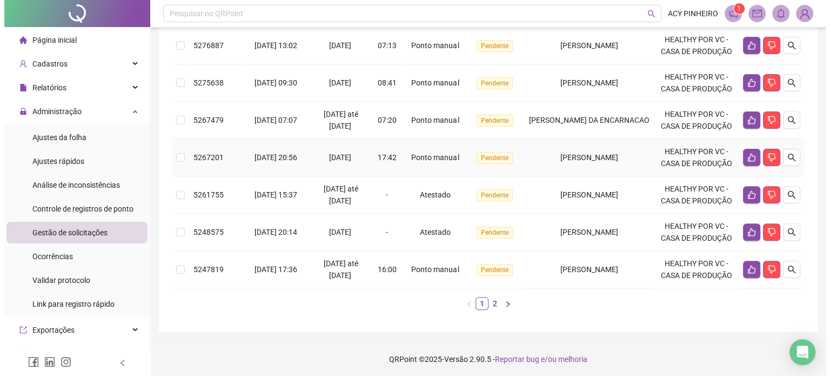
scroll to position [334, 0]
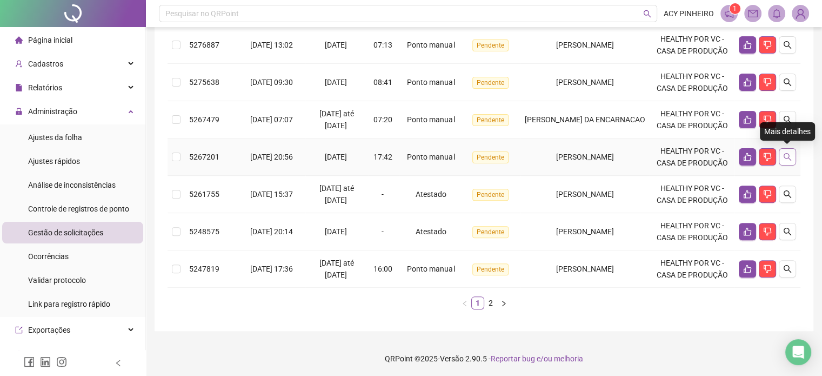
click at [786, 156] on icon "search" at bounding box center [787, 156] width 9 height 9
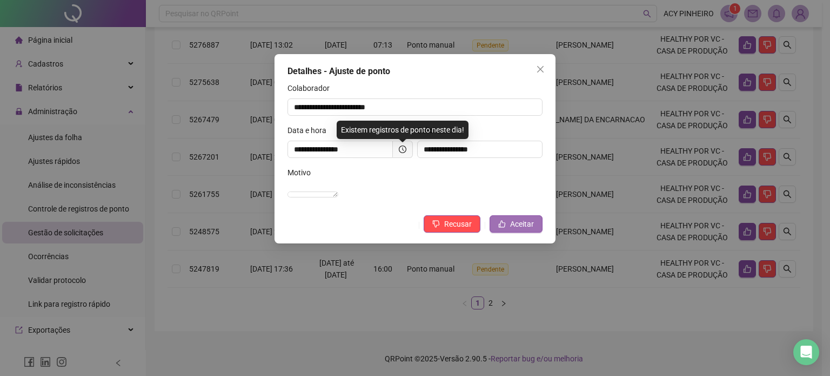
click at [530, 230] on span "Aceitar" at bounding box center [522, 224] width 24 height 12
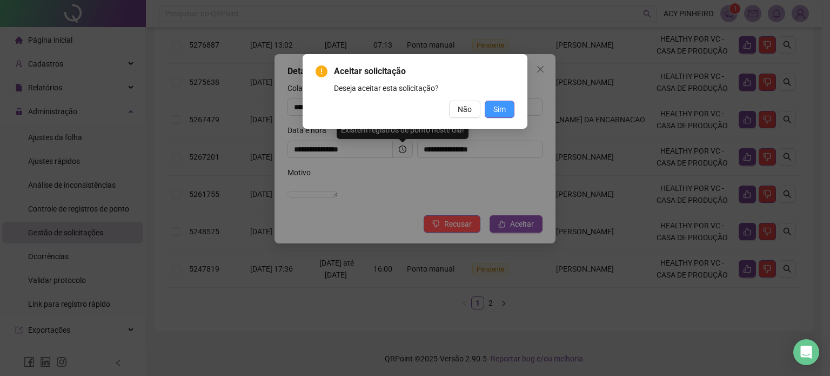
click at [501, 108] on span "Sim" at bounding box center [500, 109] width 12 height 12
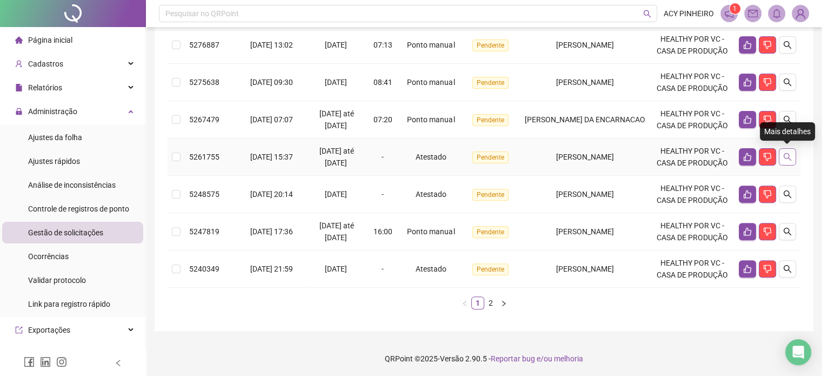
click at [788, 154] on icon "search" at bounding box center [787, 156] width 9 height 9
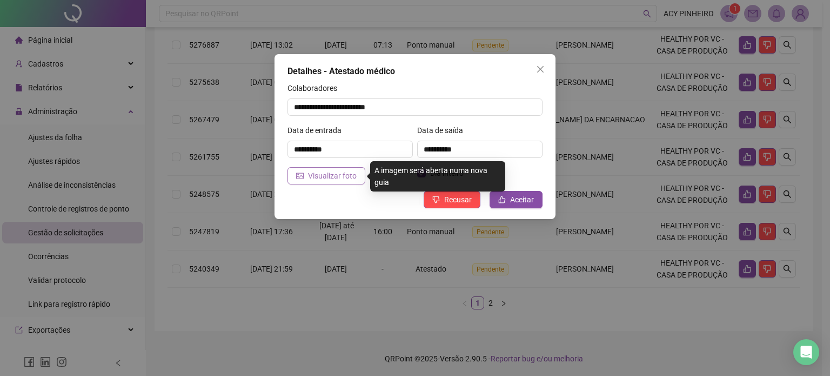
click at [338, 175] on span "Visualizar foto" at bounding box center [332, 176] width 49 height 12
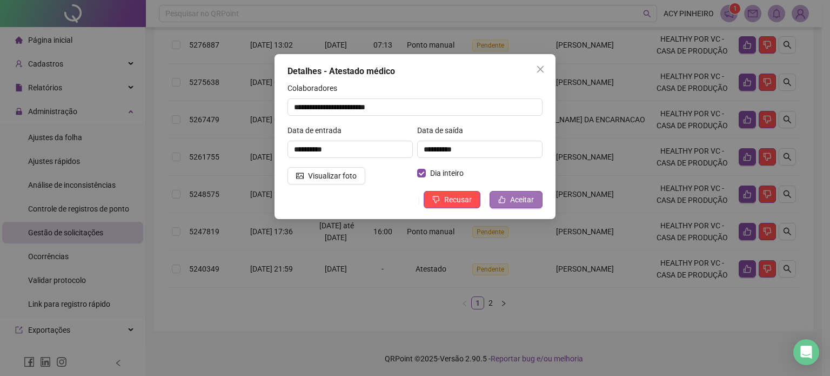
click at [527, 194] on span "Aceitar" at bounding box center [522, 200] width 24 height 12
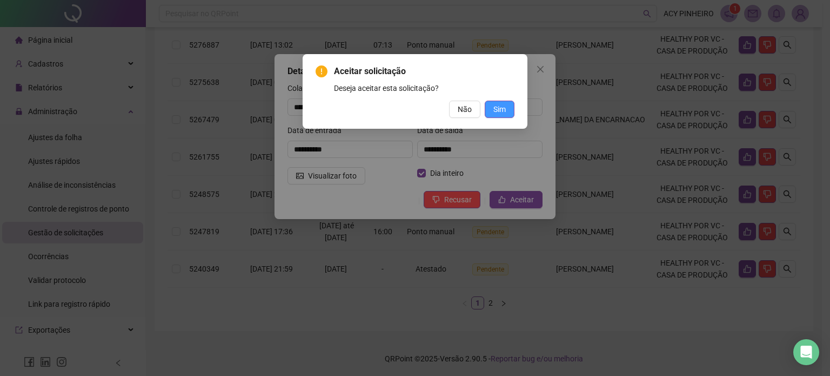
click at [504, 110] on span "Sim" at bounding box center [500, 109] width 12 height 12
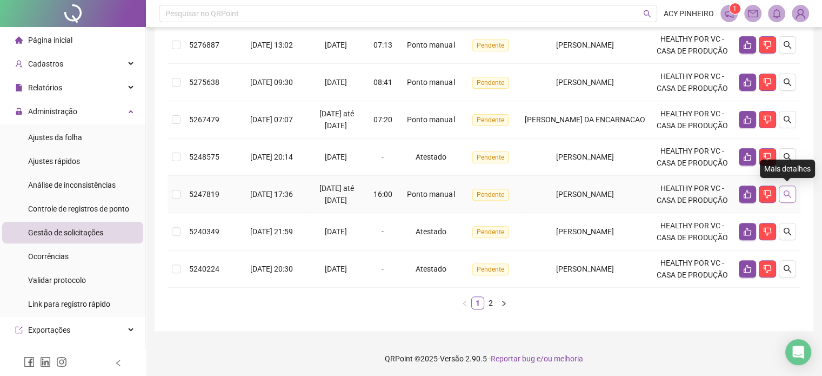
click at [784, 192] on icon "search" at bounding box center [788, 194] width 8 height 8
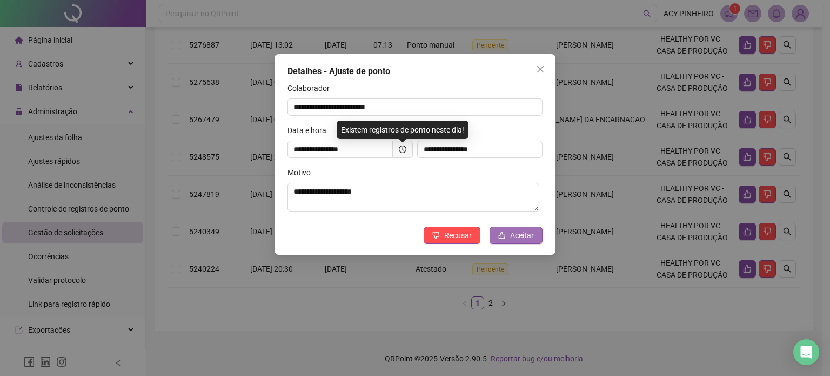
click at [516, 242] on button "Aceitar" at bounding box center [516, 235] width 53 height 17
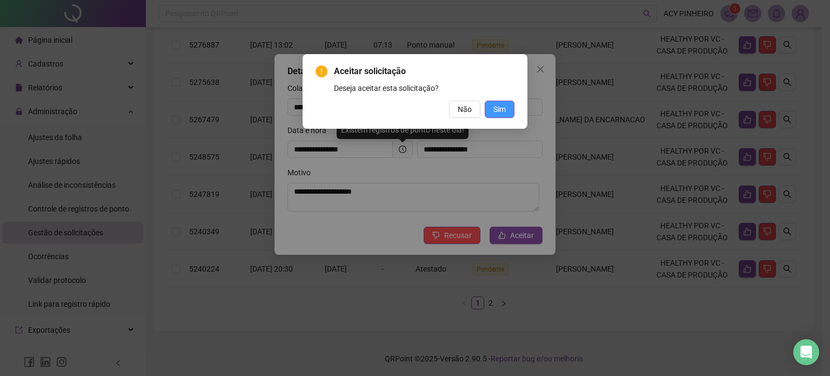
click at [500, 115] on button "Sim" at bounding box center [500, 109] width 30 height 17
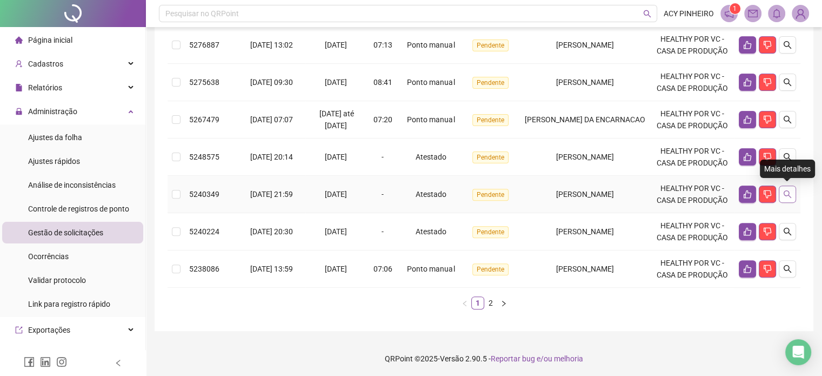
click at [787, 196] on icon "search" at bounding box center [787, 194] width 9 height 9
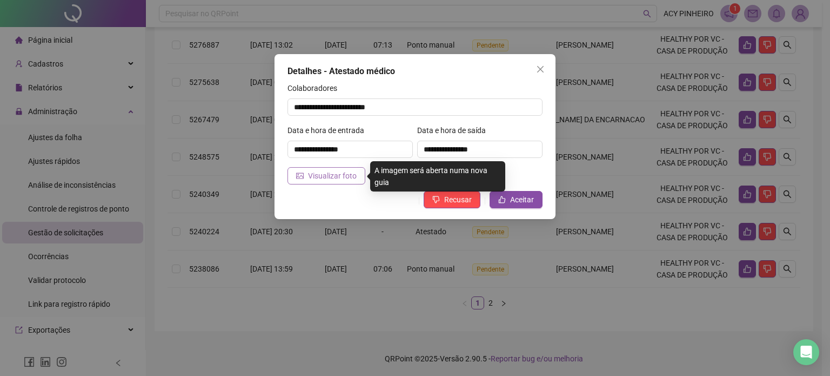
click at [320, 172] on span "Visualizar foto" at bounding box center [332, 176] width 49 height 12
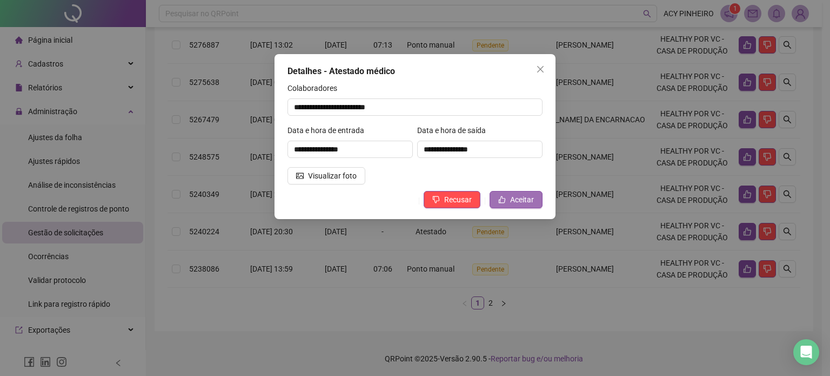
click at [516, 200] on span "Aceitar" at bounding box center [522, 200] width 24 height 12
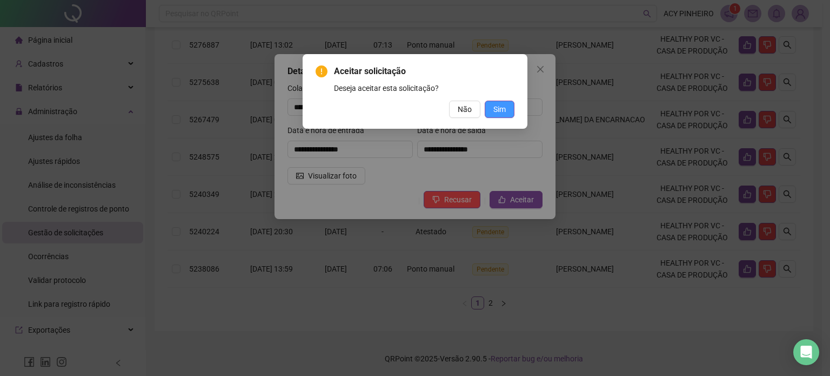
click at [500, 114] on span "Sim" at bounding box center [500, 109] width 12 height 12
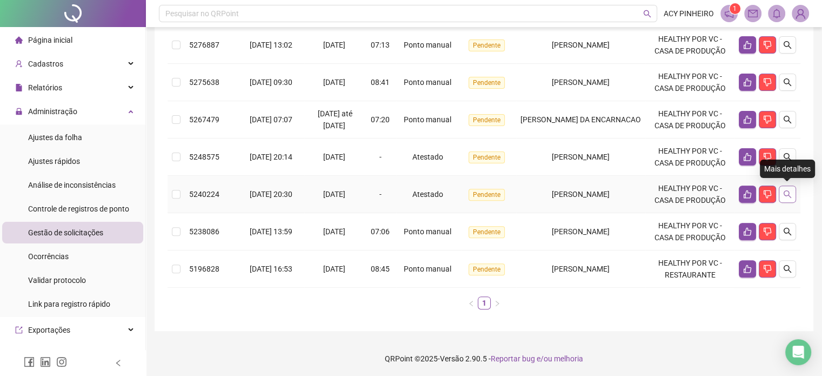
click at [785, 190] on icon "search" at bounding box center [788, 194] width 8 height 8
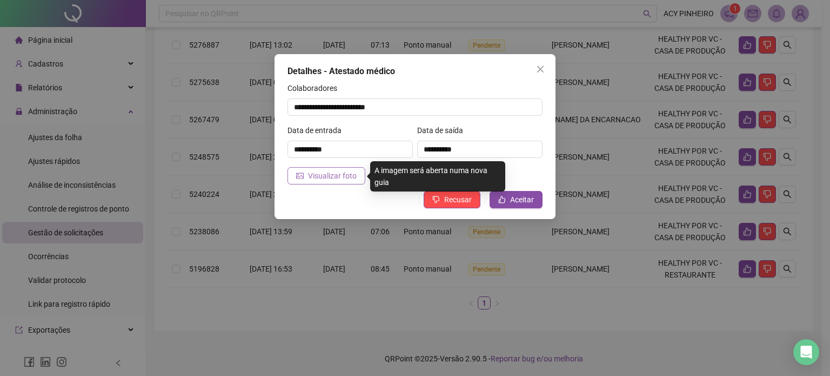
click at [349, 177] on span "Visualizar foto" at bounding box center [332, 176] width 49 height 12
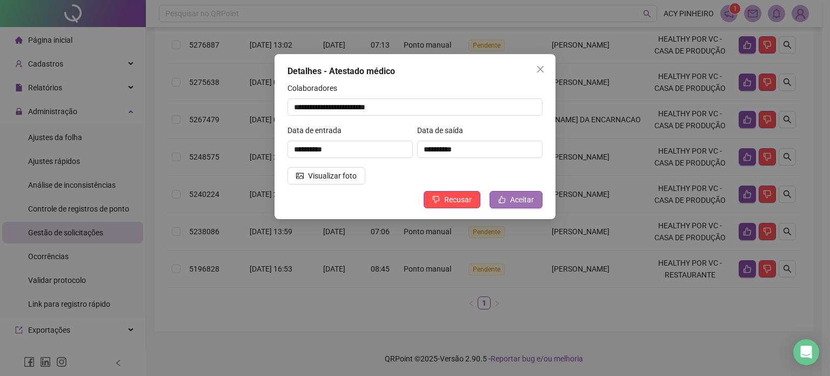
click at [511, 200] on span "Aceitar" at bounding box center [522, 200] width 24 height 12
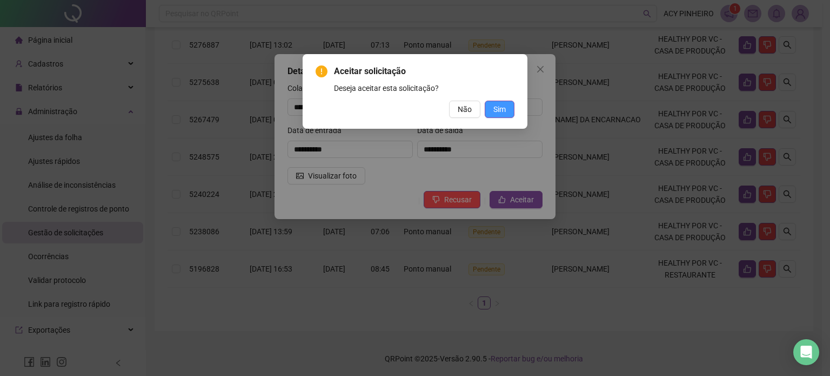
click at [502, 116] on button "Sim" at bounding box center [500, 109] width 30 height 17
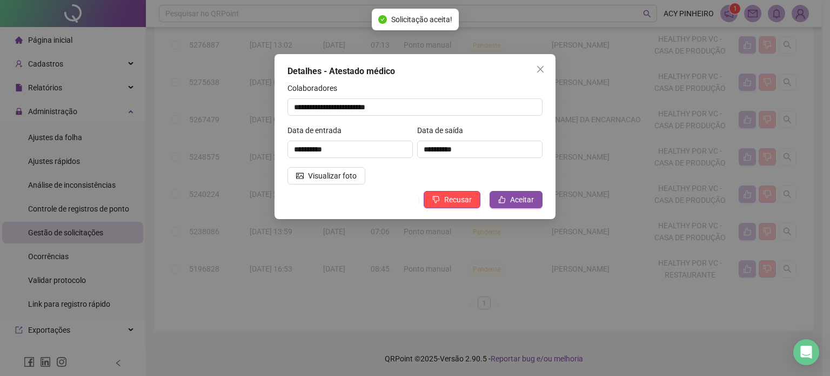
scroll to position [296, 0]
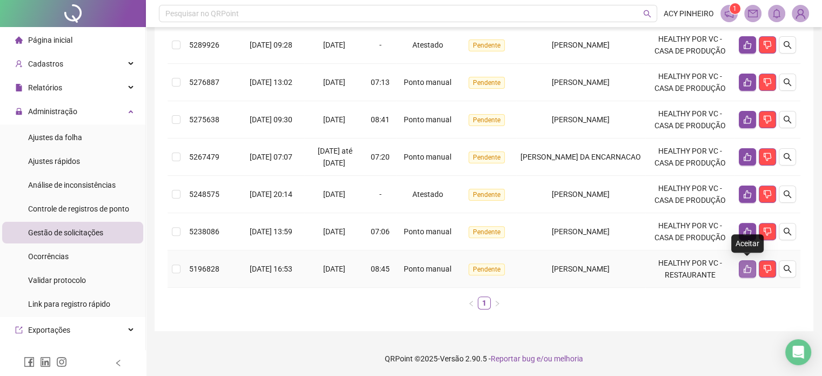
click at [749, 268] on icon "like" at bounding box center [747, 268] width 9 height 9
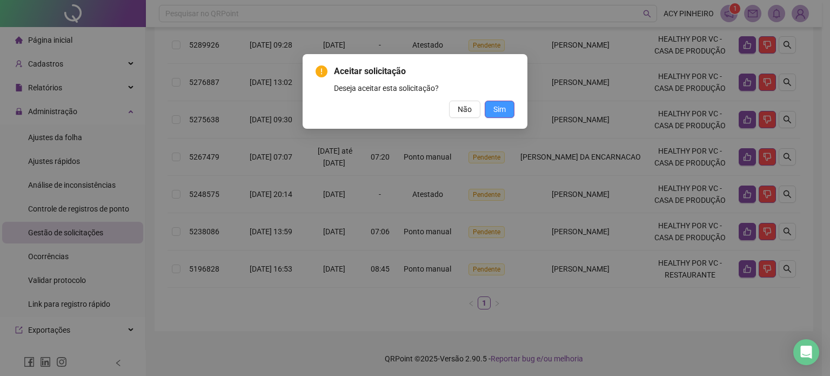
click at [494, 105] on span "Sim" at bounding box center [500, 109] width 12 height 12
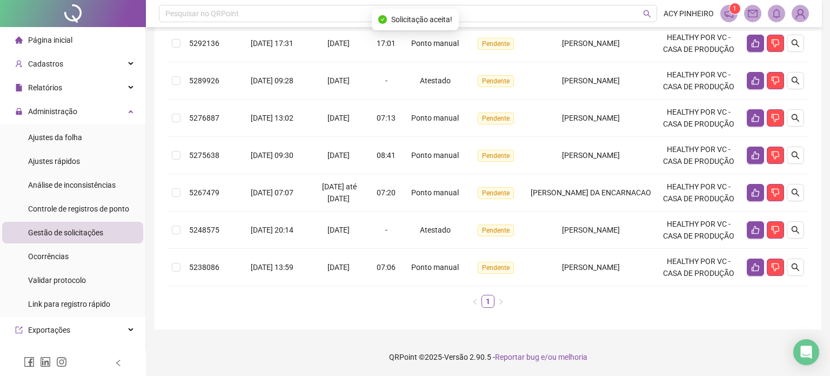
scroll to position [260, 0]
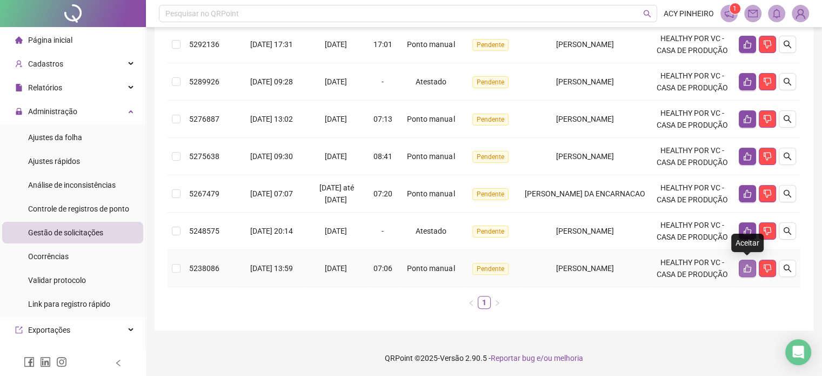
click at [747, 265] on icon "like" at bounding box center [747, 268] width 9 height 9
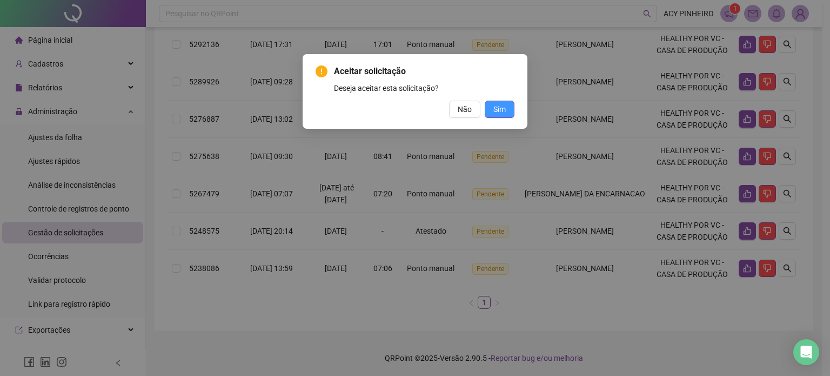
click at [508, 113] on button "Sim" at bounding box center [500, 109] width 30 height 17
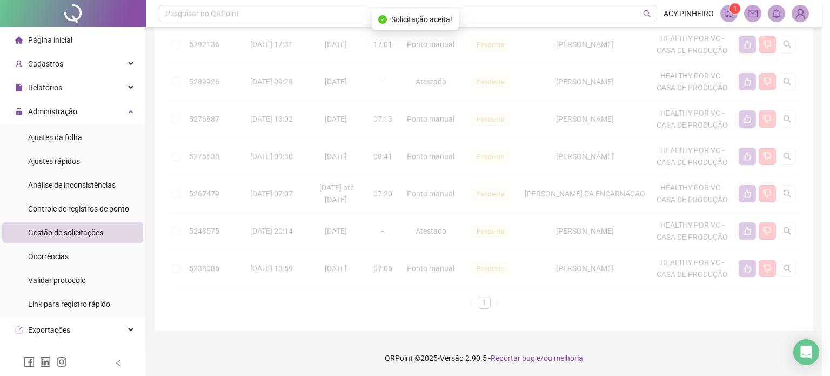
scroll to position [222, 0]
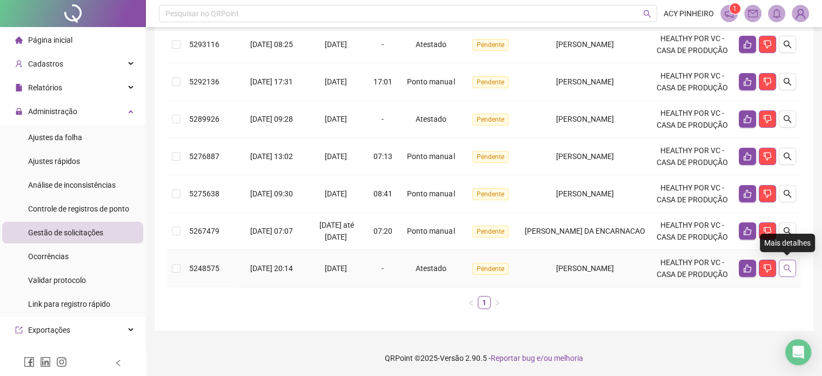
click at [792, 268] on button "button" at bounding box center [787, 268] width 17 height 17
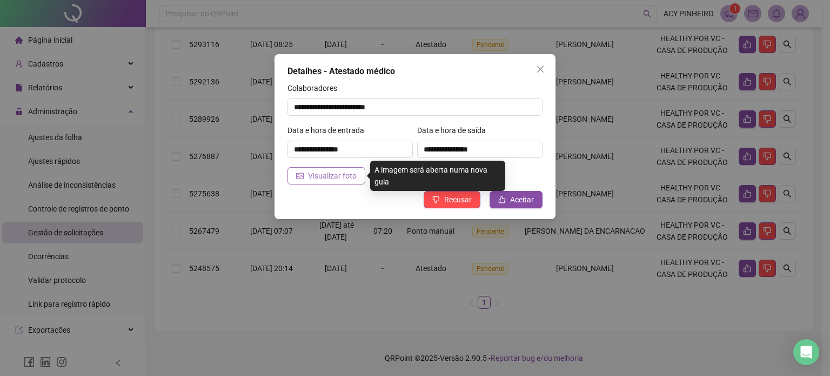
click at [319, 175] on span "Visualizar foto" at bounding box center [332, 176] width 49 height 12
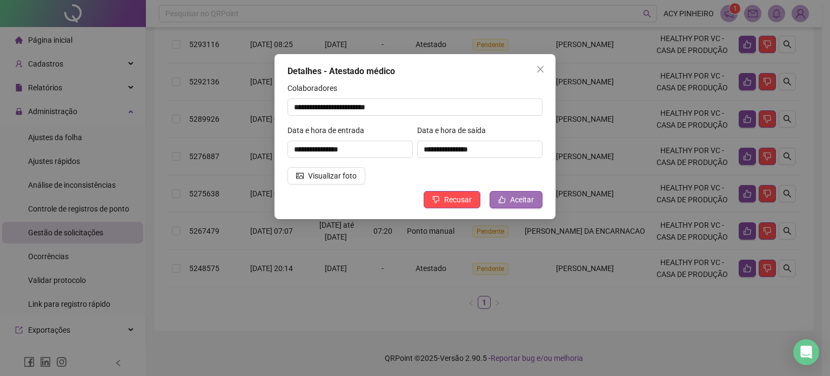
click at [519, 198] on span "Aceitar" at bounding box center [522, 200] width 24 height 12
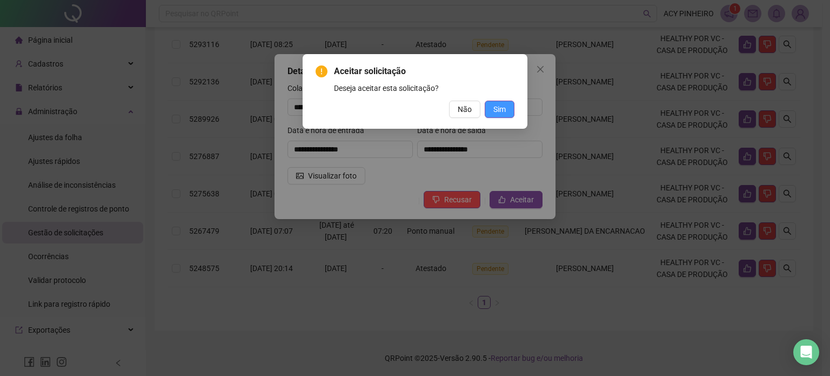
click at [495, 104] on span "Sim" at bounding box center [500, 109] width 12 height 12
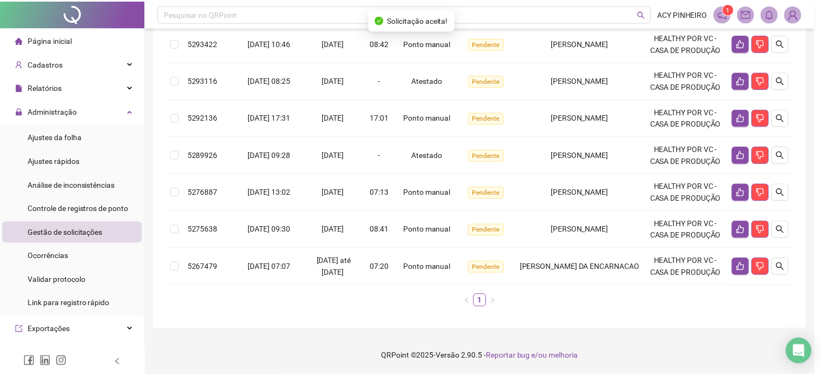
scroll to position [185, 0]
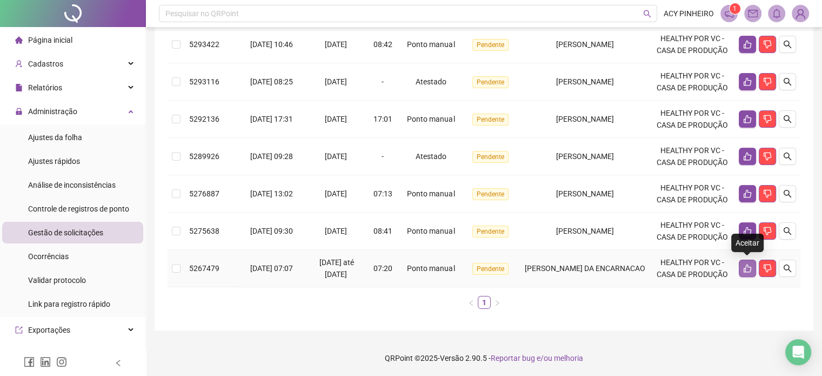
click at [741, 267] on button "button" at bounding box center [747, 268] width 17 height 17
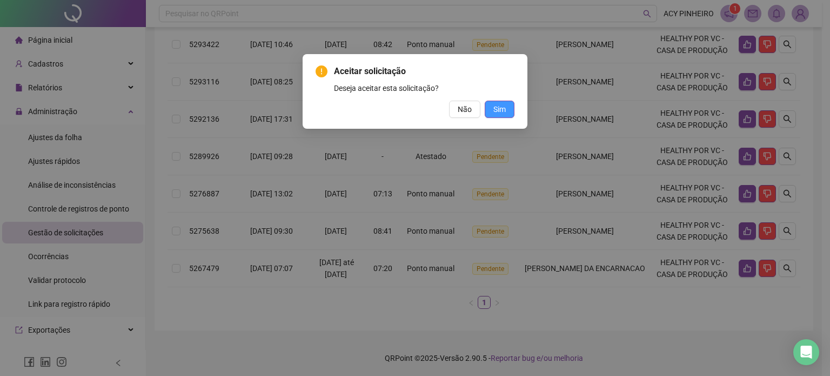
click at [510, 114] on button "Sim" at bounding box center [500, 109] width 30 height 17
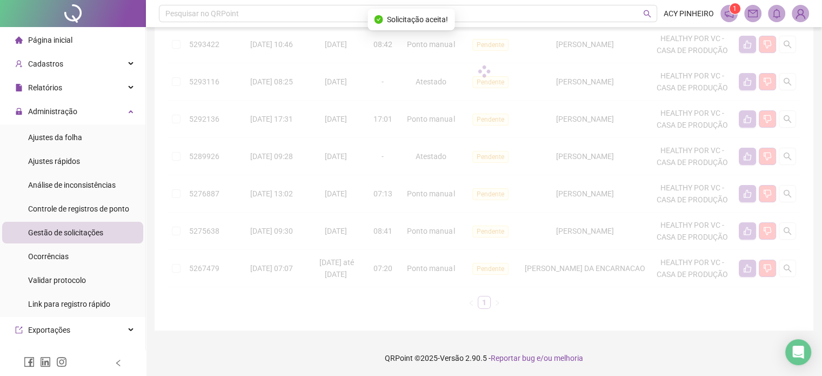
scroll to position [148, 0]
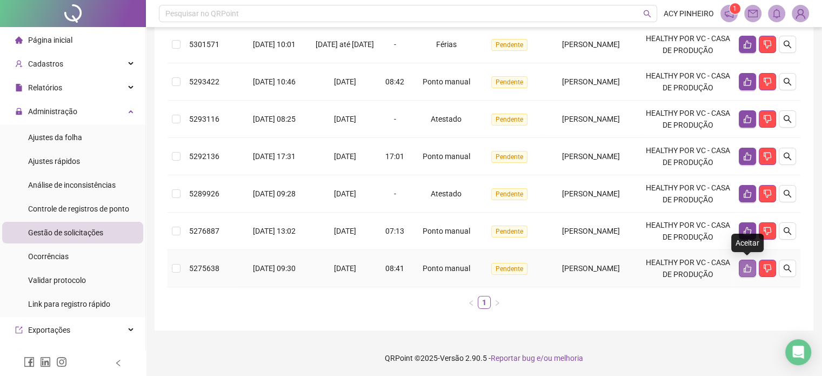
click at [747, 264] on icon "like" at bounding box center [747, 268] width 9 height 9
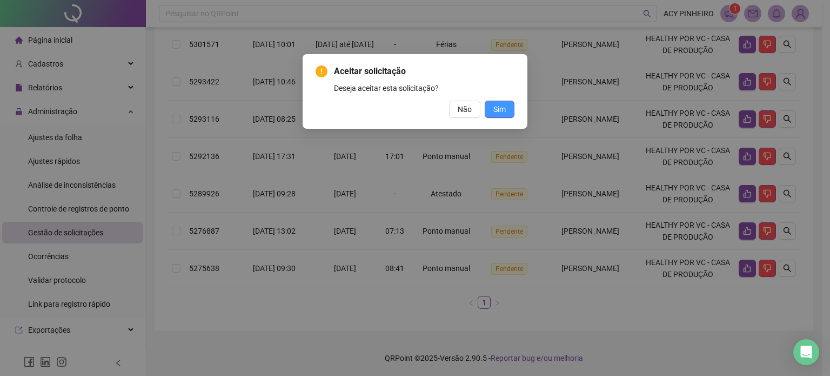
click at [491, 109] on button "Sim" at bounding box center [500, 109] width 30 height 17
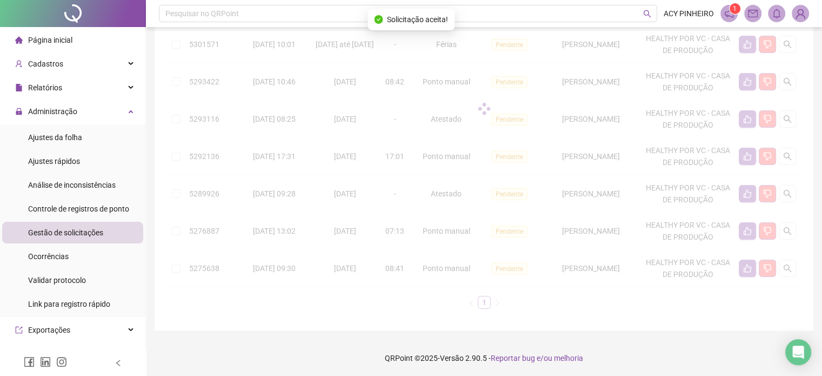
scroll to position [110, 0]
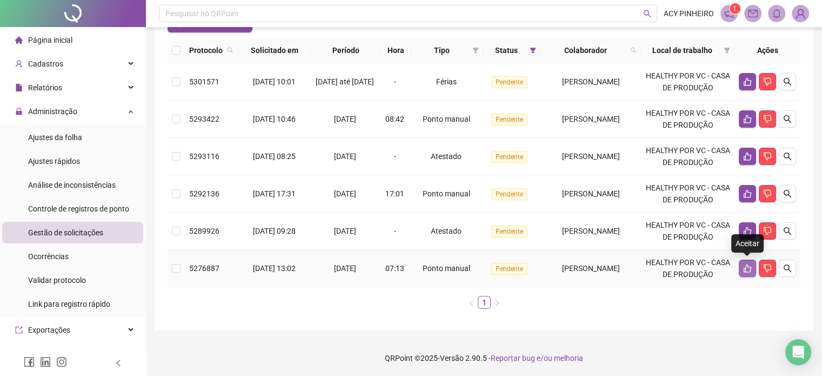
click at [743, 270] on icon "like" at bounding box center [747, 268] width 9 height 9
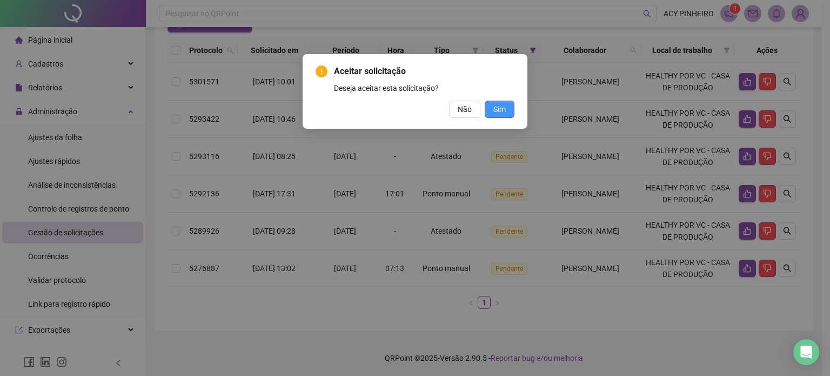
click at [495, 108] on span "Sim" at bounding box center [500, 109] width 12 height 12
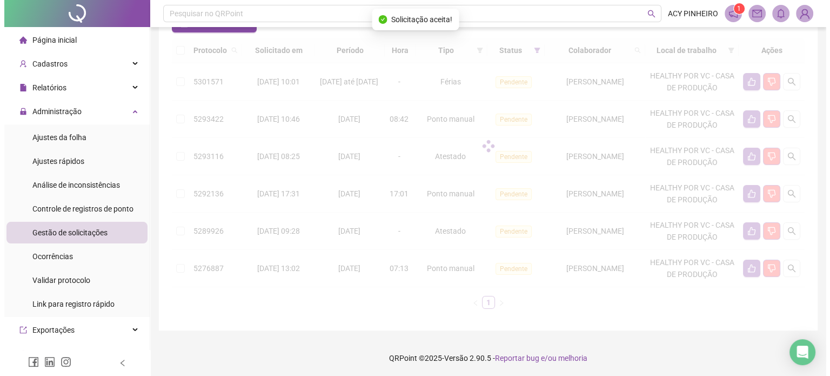
scroll to position [74, 0]
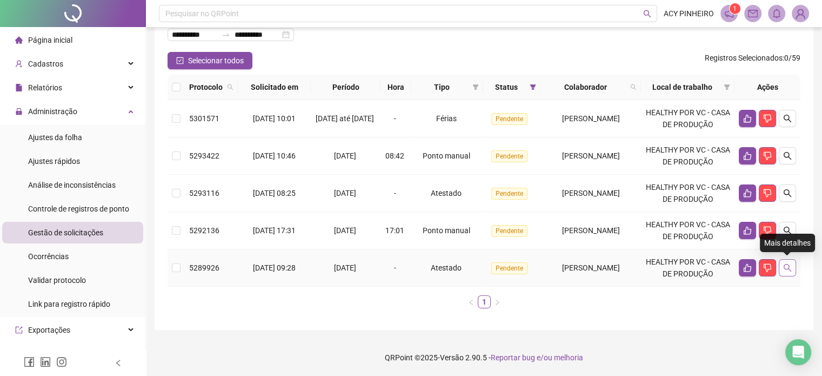
click at [786, 267] on icon "search" at bounding box center [787, 267] width 9 height 9
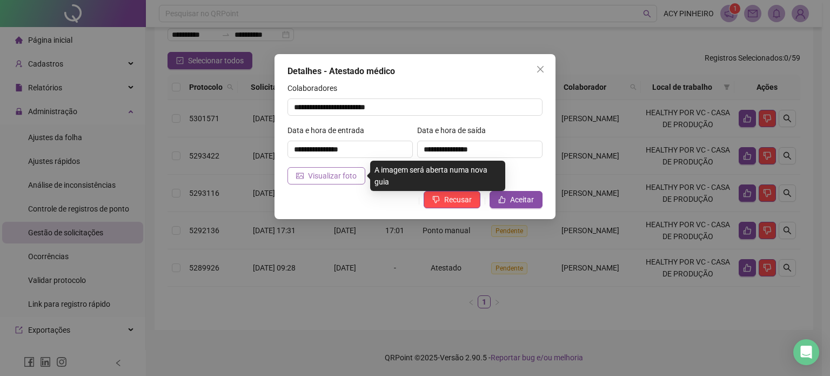
click at [333, 178] on span "Visualizar foto" at bounding box center [332, 176] width 49 height 12
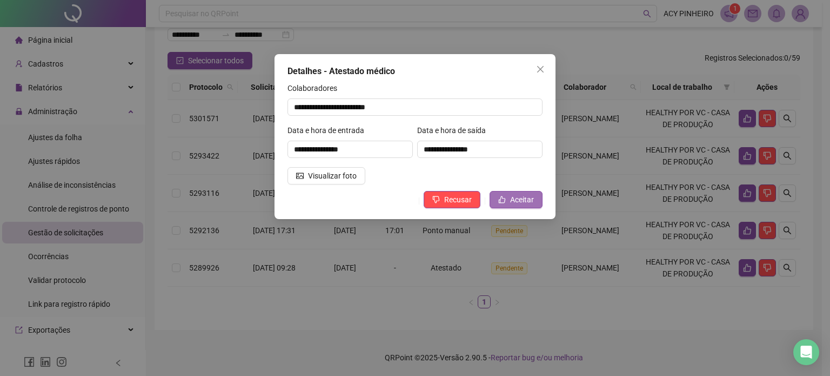
click at [537, 201] on button "Aceitar" at bounding box center [516, 199] width 53 height 17
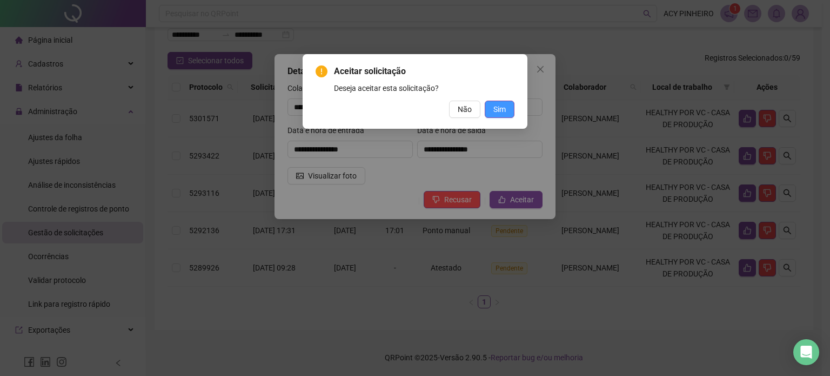
click at [504, 112] on span "Sim" at bounding box center [500, 109] width 12 height 12
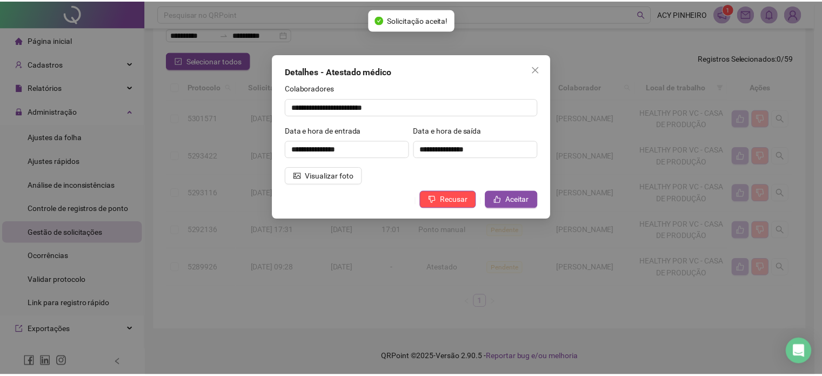
scroll to position [36, 0]
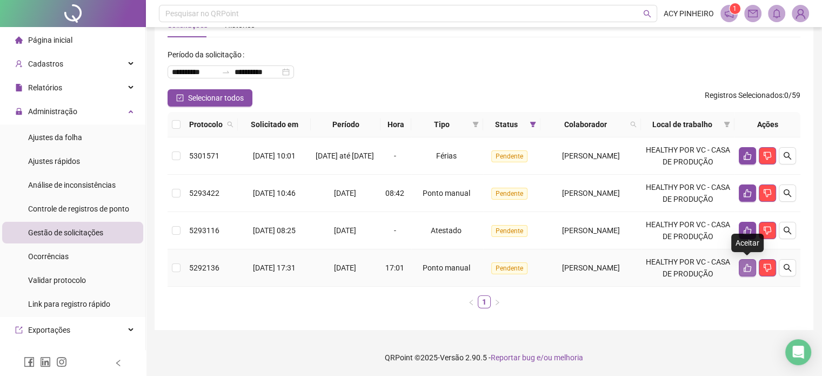
click at [742, 265] on button "button" at bounding box center [747, 267] width 17 height 17
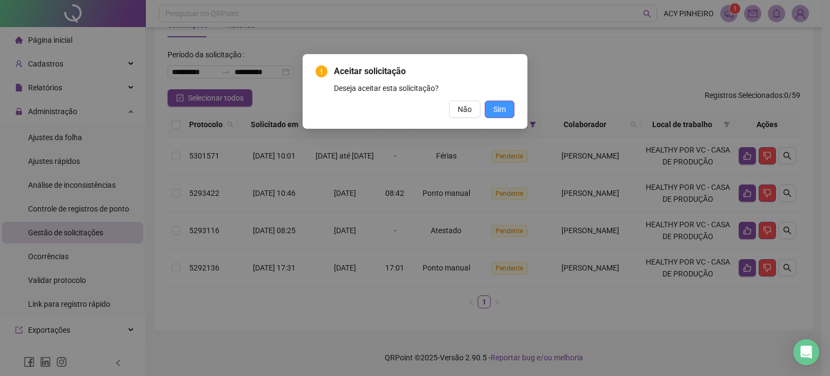
click at [506, 114] on span "Sim" at bounding box center [500, 109] width 12 height 12
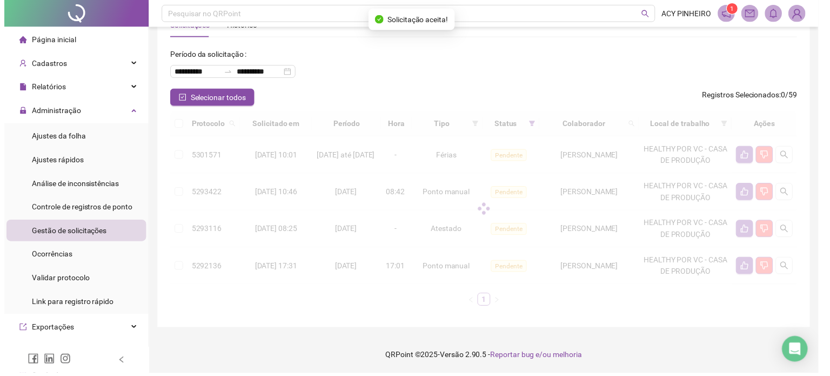
scroll to position [0, 0]
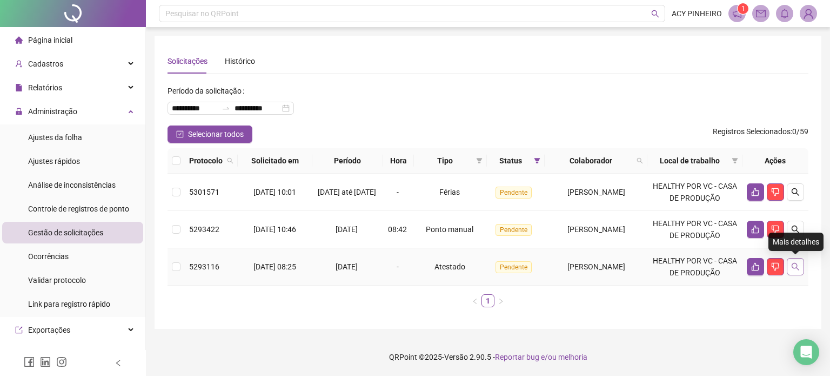
click at [796, 271] on button "button" at bounding box center [795, 266] width 17 height 17
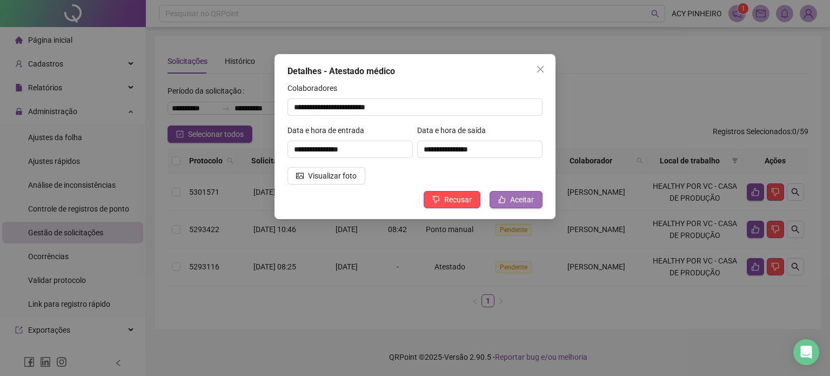
click at [535, 202] on button "Aceitar" at bounding box center [516, 199] width 53 height 17
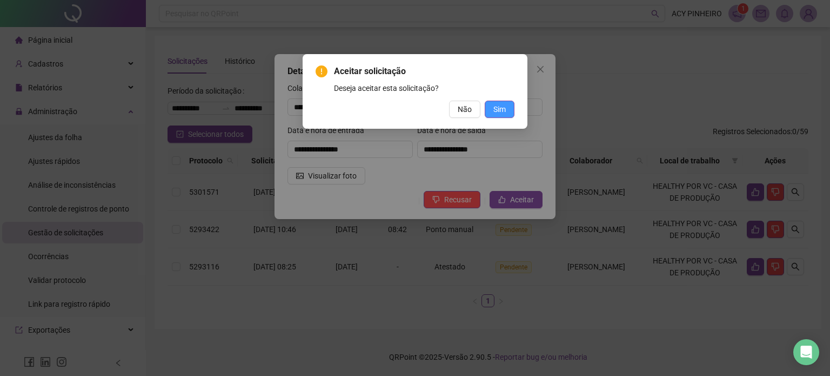
click at [494, 108] on span "Sim" at bounding box center [500, 109] width 12 height 12
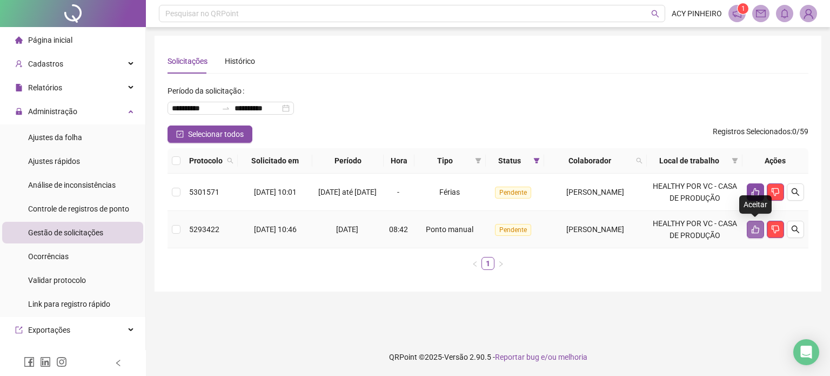
click at [755, 231] on icon "like" at bounding box center [756, 229] width 9 height 9
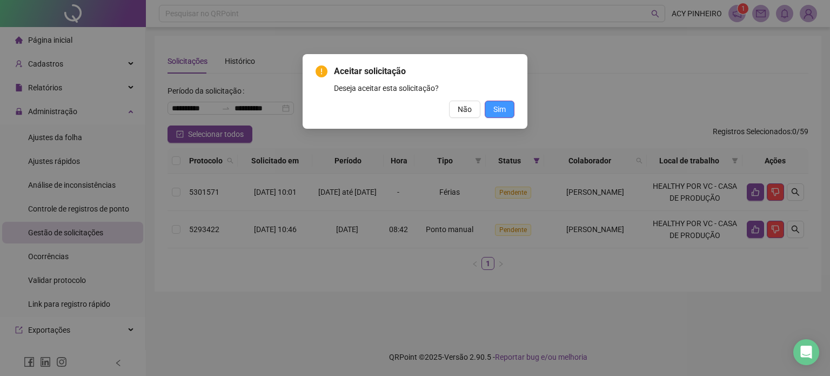
click at [500, 113] on span "Sim" at bounding box center [500, 109] width 12 height 12
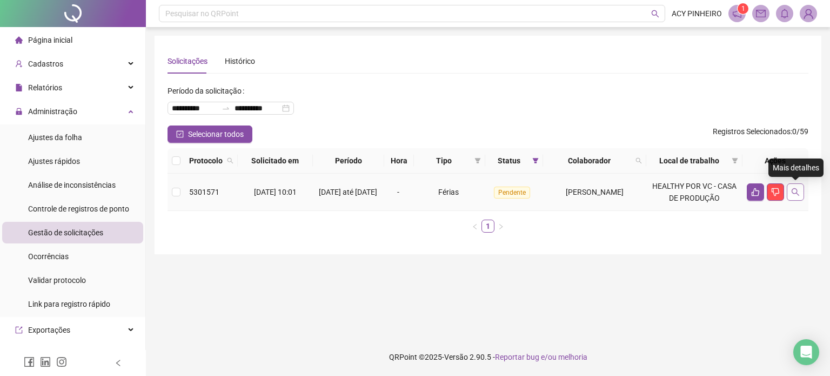
click at [796, 194] on icon "search" at bounding box center [796, 192] width 9 height 9
